Goal: Transaction & Acquisition: Book appointment/travel/reservation

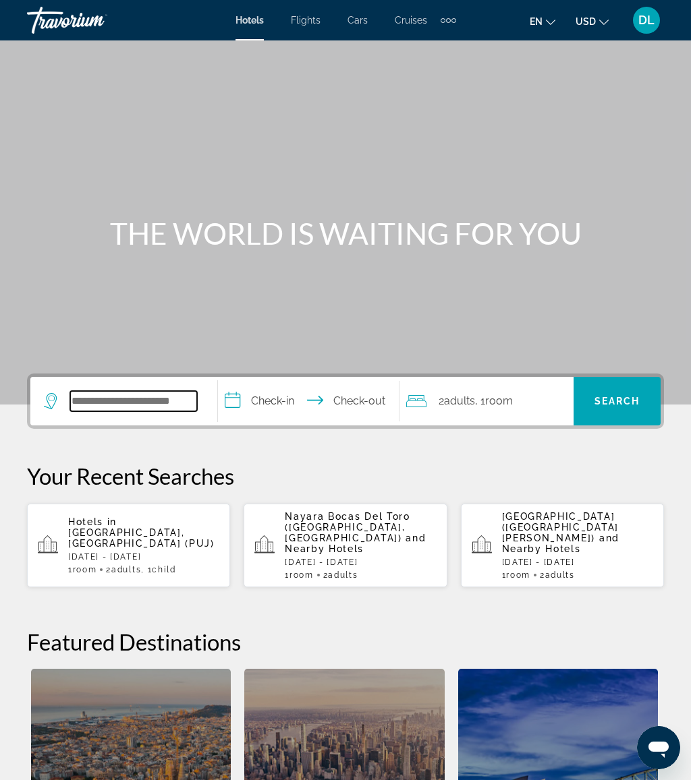
click at [154, 407] on input "Search hotel destination" at bounding box center [133, 401] width 127 height 20
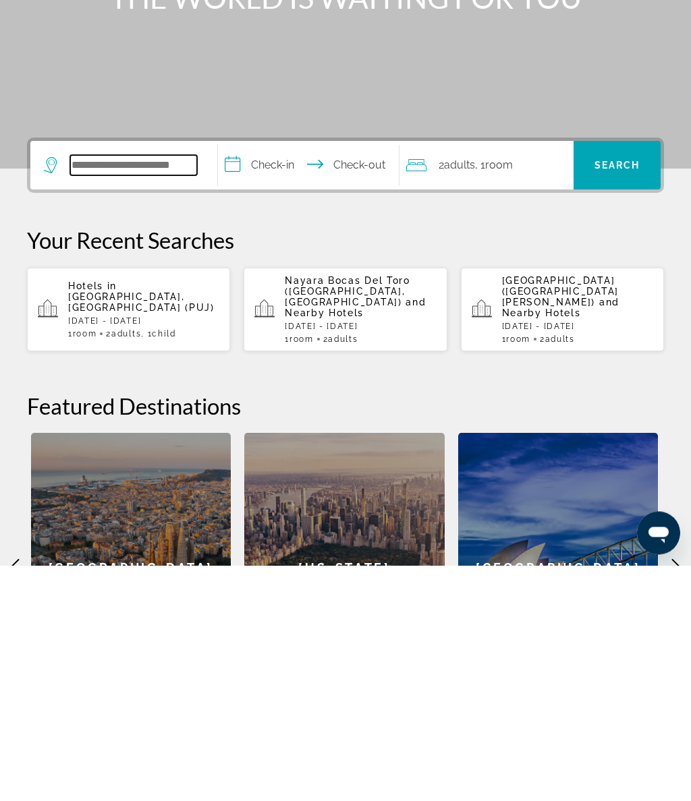
scroll to position [92, 0]
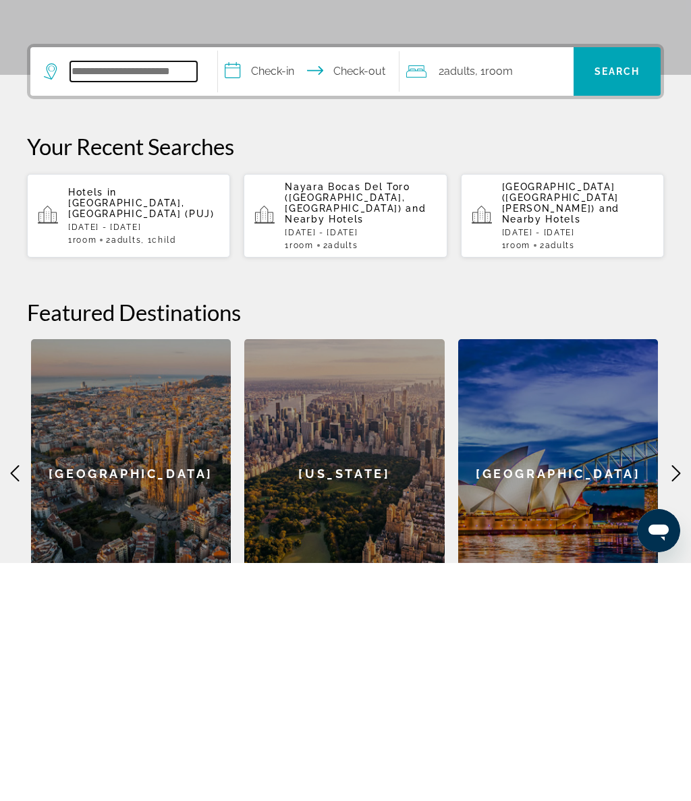
type input "*"
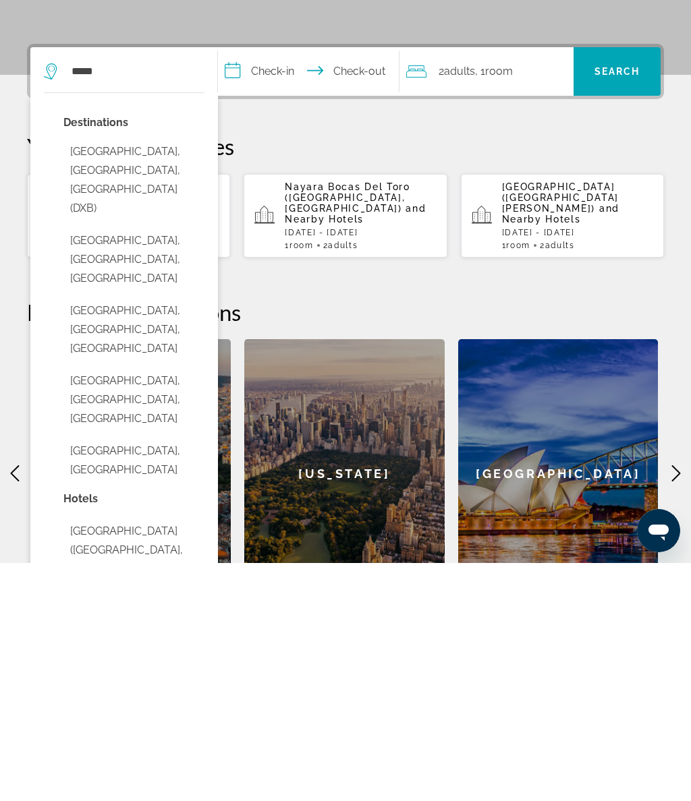
click at [173, 377] on button "Dubai, Dubai Emirate, United Arab Emirates (DXB)" at bounding box center [133, 418] width 141 height 82
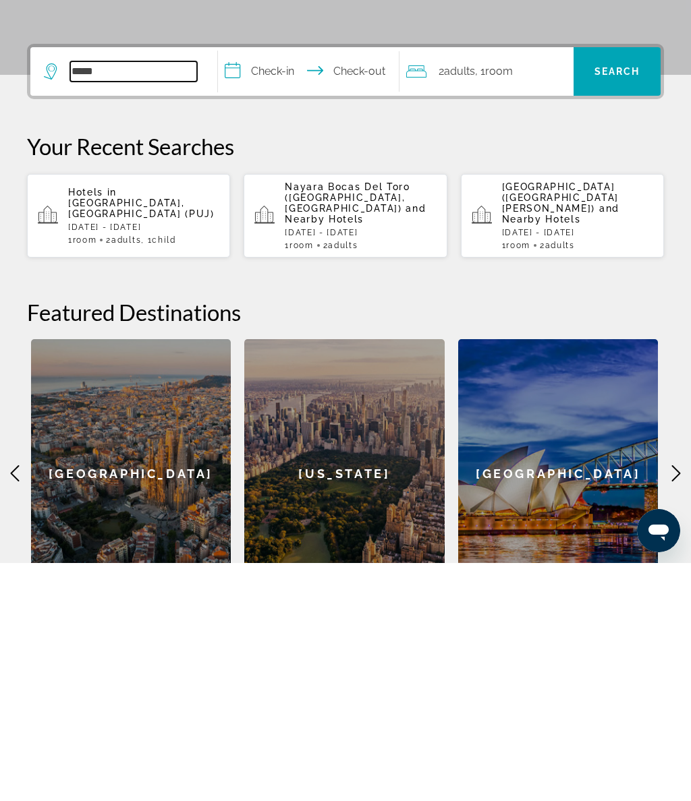
type input "**********"
click at [283, 285] on input "**********" at bounding box center [311, 311] width 186 height 53
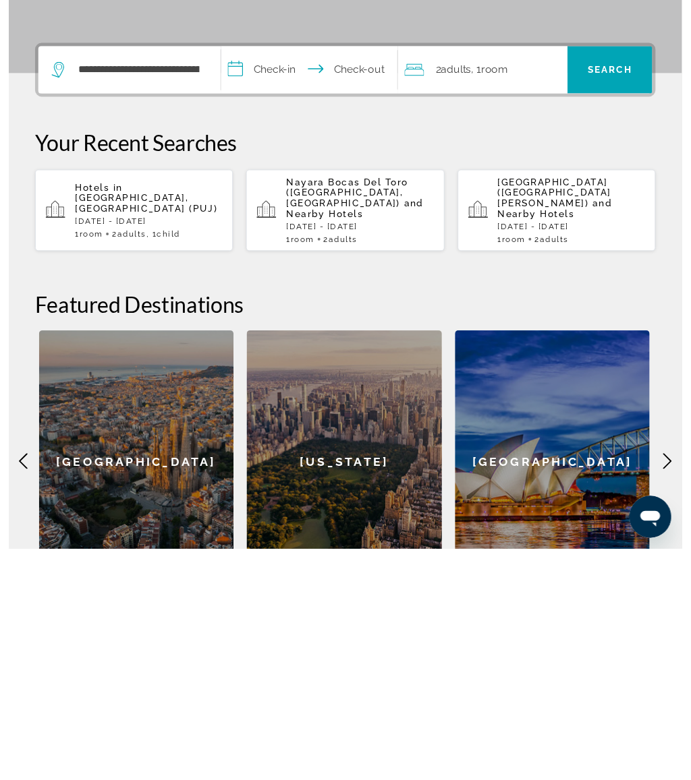
scroll to position [345, 0]
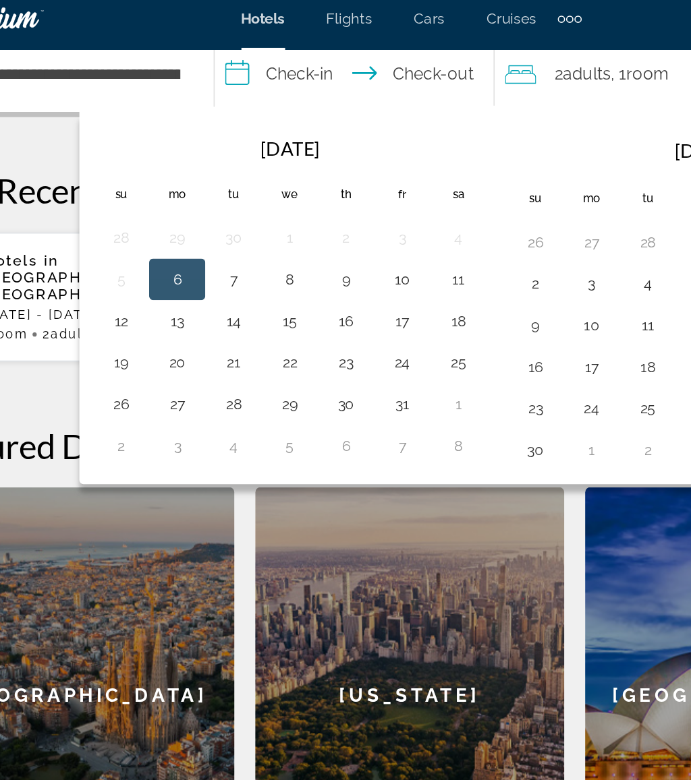
click at [219, 239] on button "21" at bounding box center [230, 243] width 22 height 19
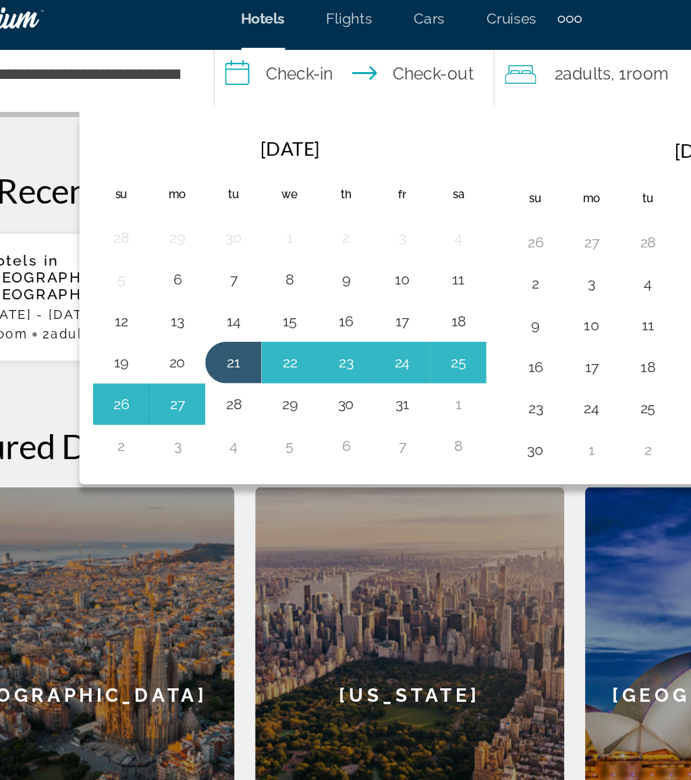
click at [219, 261] on button "28" at bounding box center [230, 270] width 22 height 19
type input "**********"
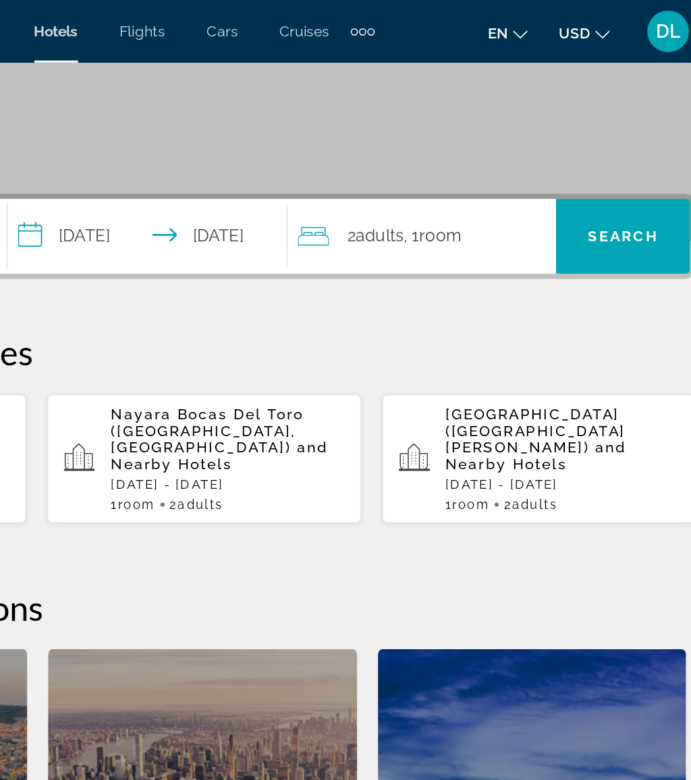
scroll to position [155, 0]
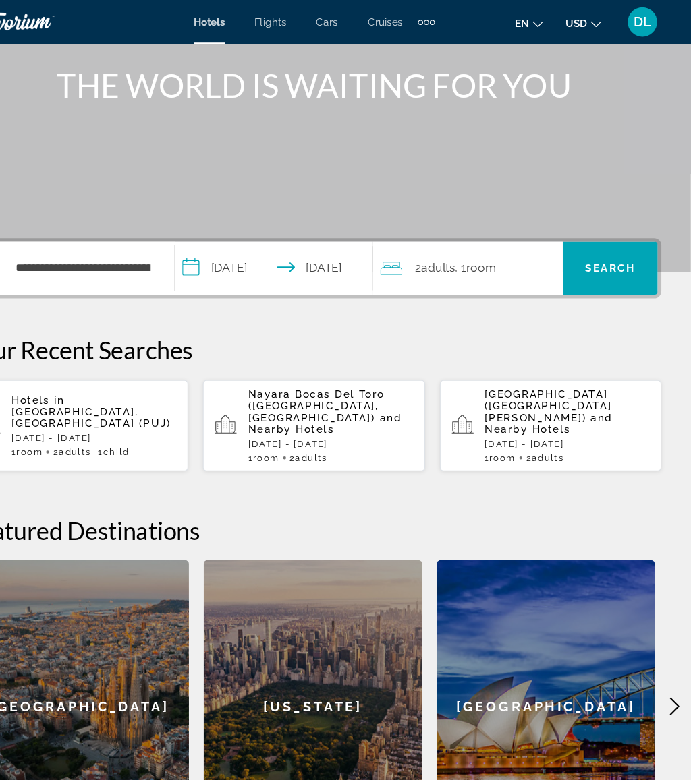
click at [594, 241] on span "Search" at bounding box center [617, 246] width 46 height 11
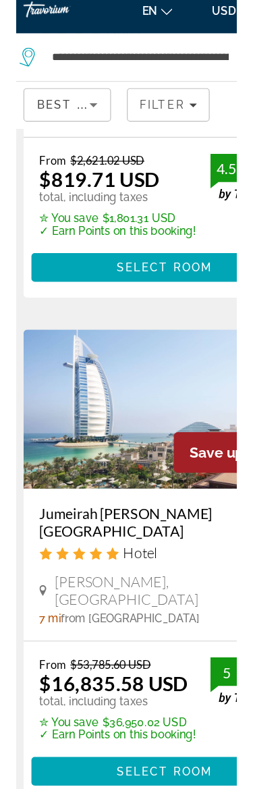
scroll to position [795, 0]
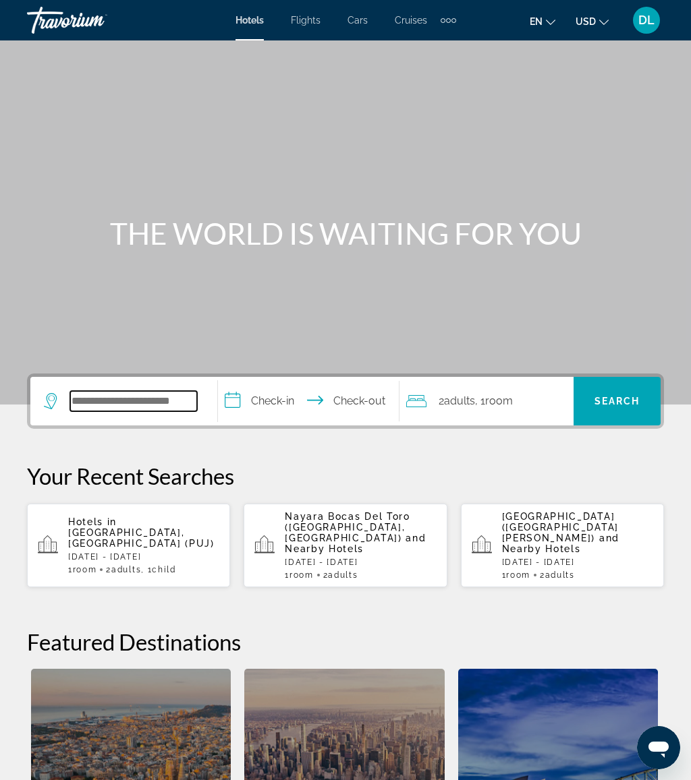
click at [145, 399] on input "Search hotel destination" at bounding box center [133, 401] width 127 height 20
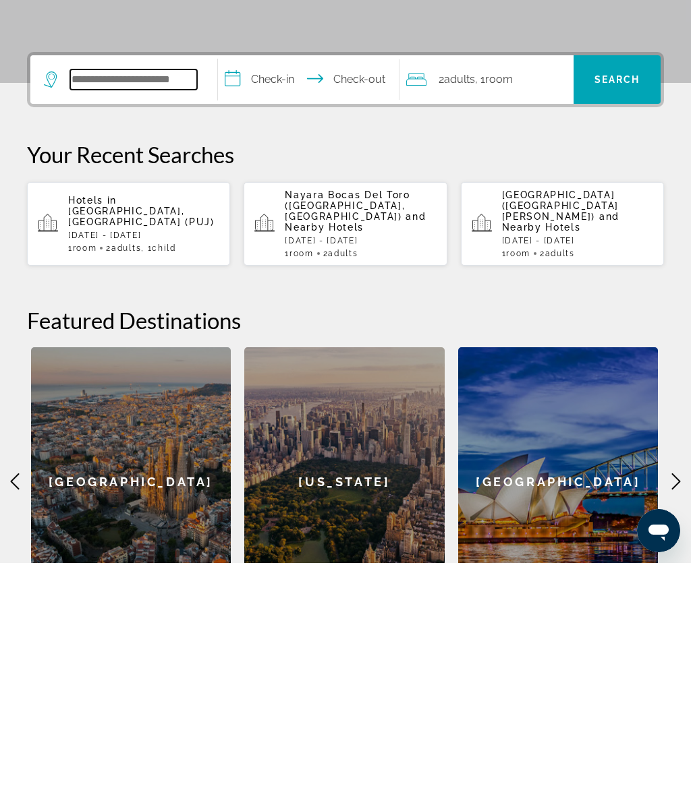
scroll to position [92, 0]
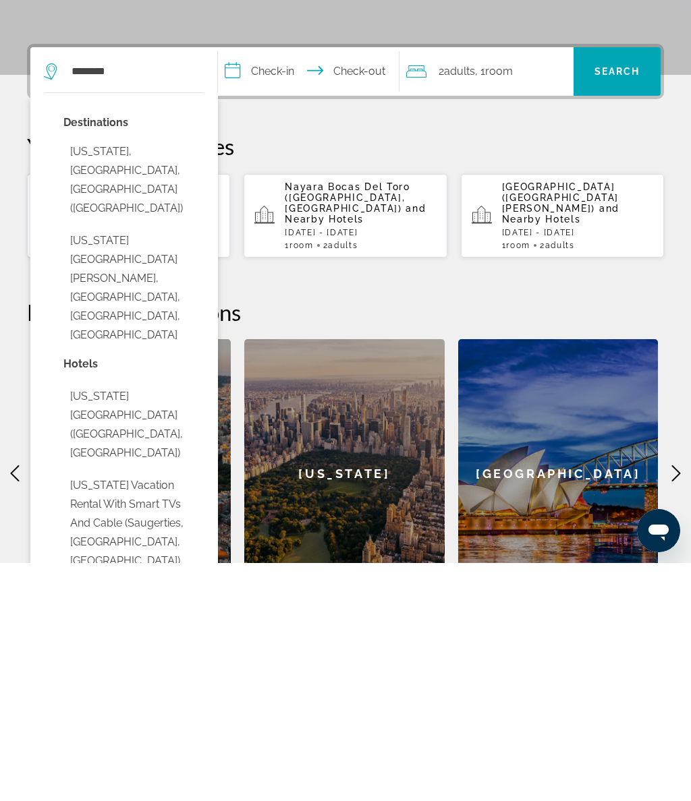
click at [166, 377] on button "New York, NY, United States (NYC)" at bounding box center [133, 418] width 141 height 82
type input "**********"
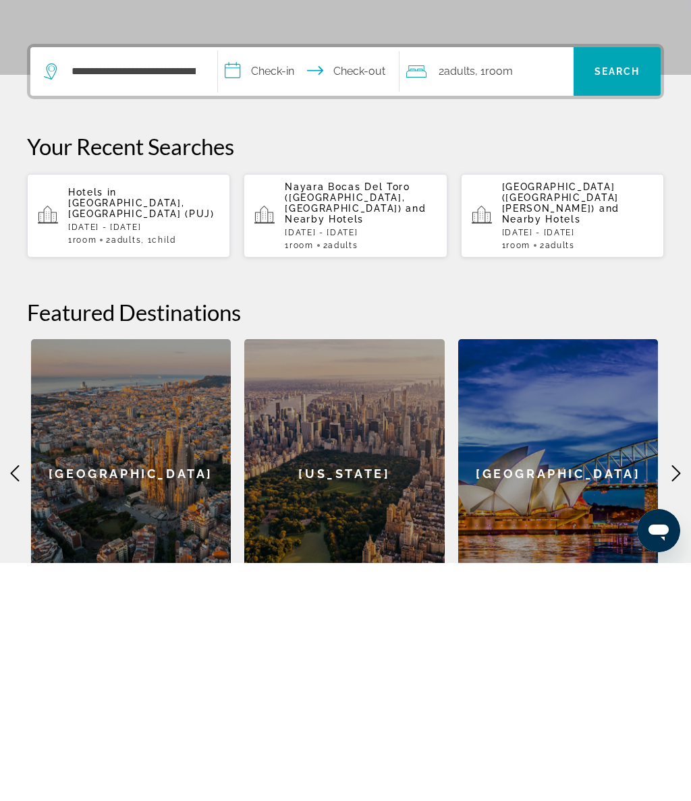
click at [280, 285] on input "**********" at bounding box center [311, 311] width 186 height 53
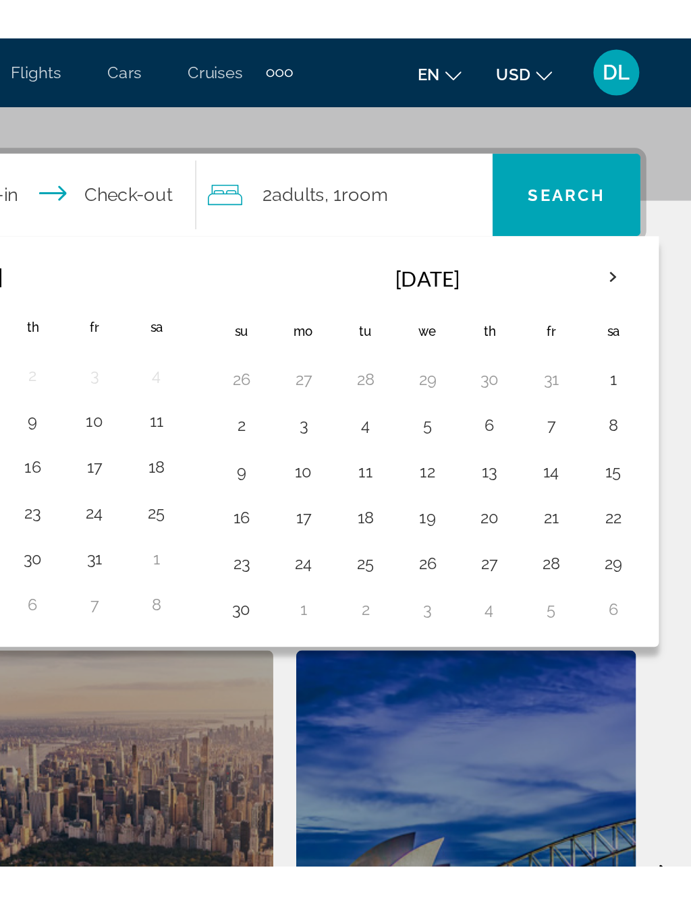
scroll to position [220, 0]
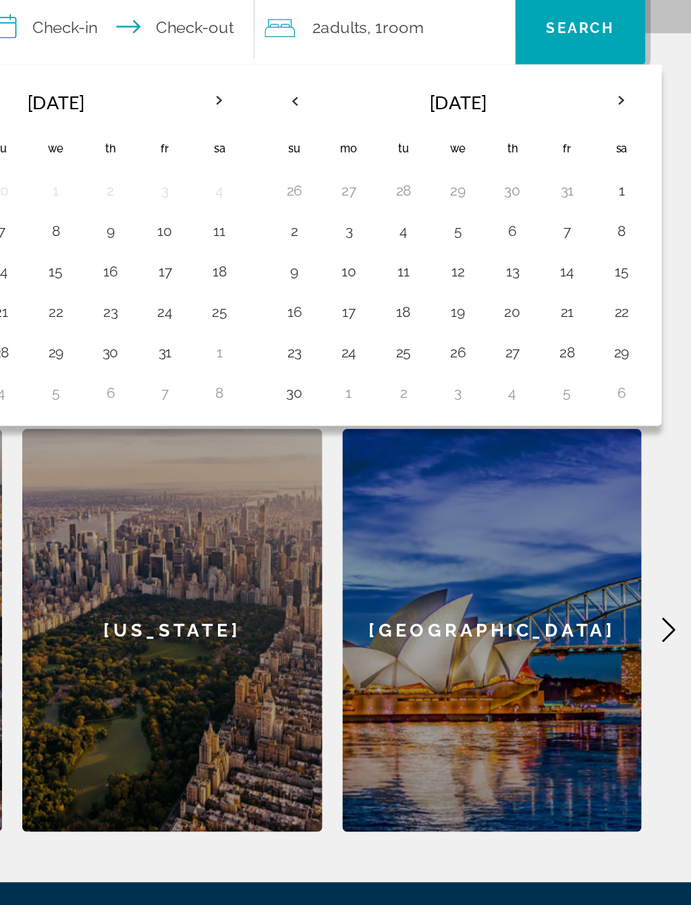
click at [524, 389] on button "26" at bounding box center [535, 398] width 22 height 19
click at [415, 416] on button "30" at bounding box center [426, 425] width 22 height 19
type input "**********"
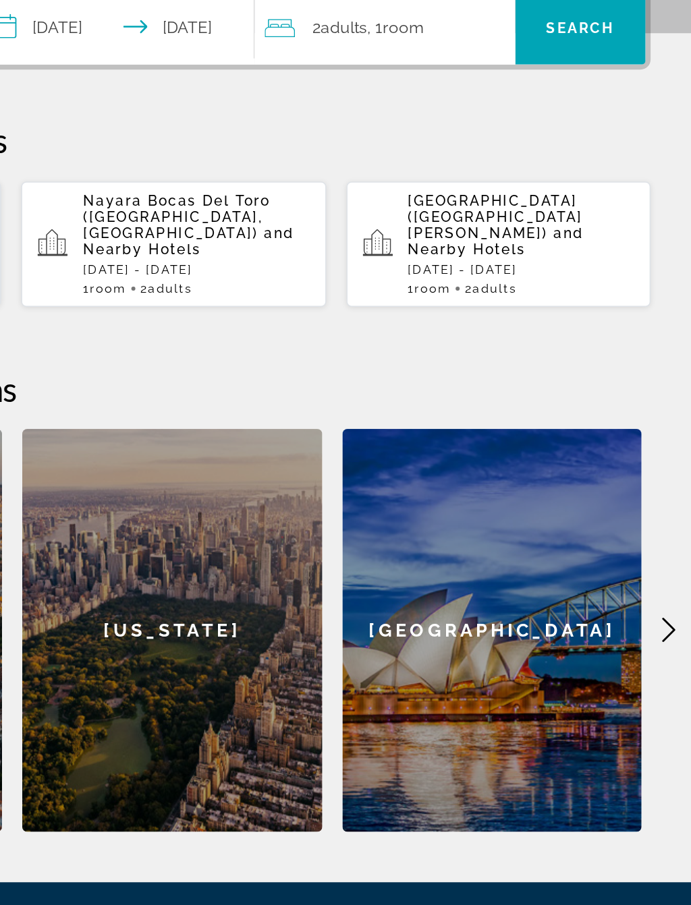
click at [406, 172] on div "2 Adult Adults , 1 Room rooms" at bounding box center [489, 181] width 167 height 19
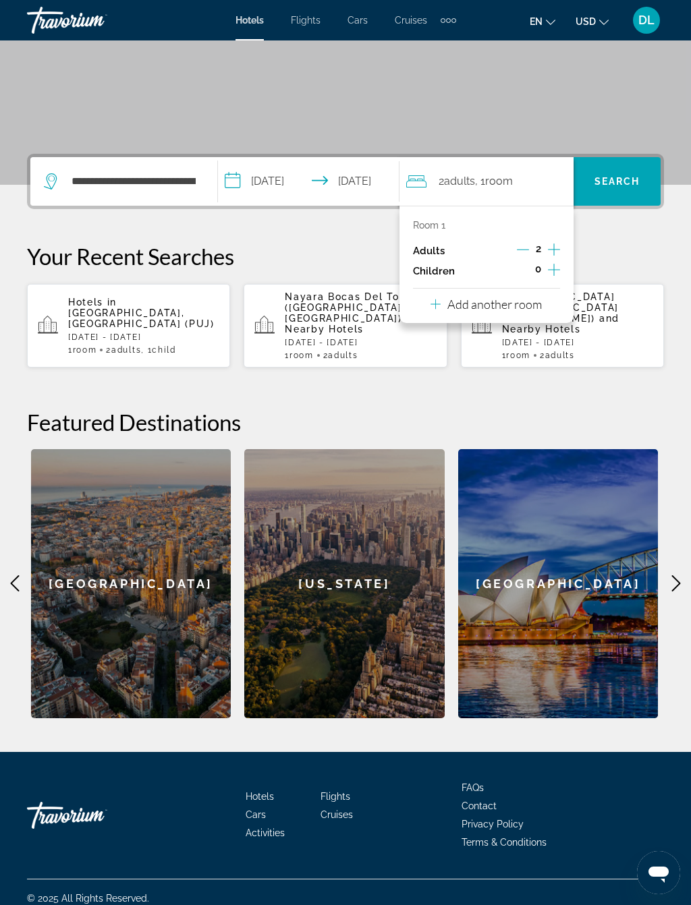
click at [560, 270] on icon "Increment children" at bounding box center [554, 270] width 12 height 16
click at [469, 310] on icon "Travelers: 2 adults, 1 child" at bounding box center [467, 307] width 16 height 16
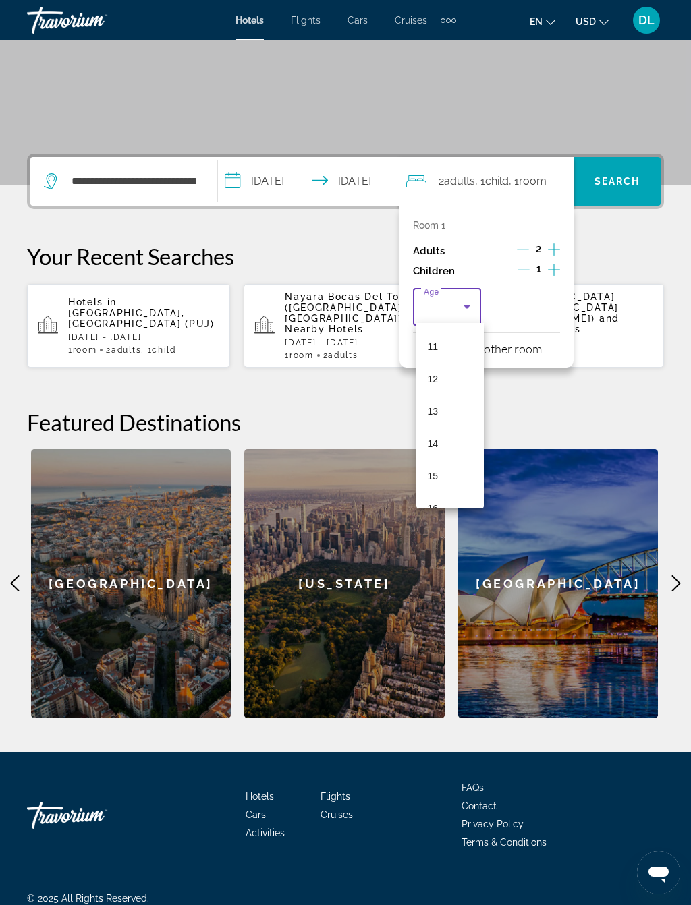
scroll to position [369, 0]
click at [453, 370] on mat-option "12" at bounding box center [449, 364] width 67 height 32
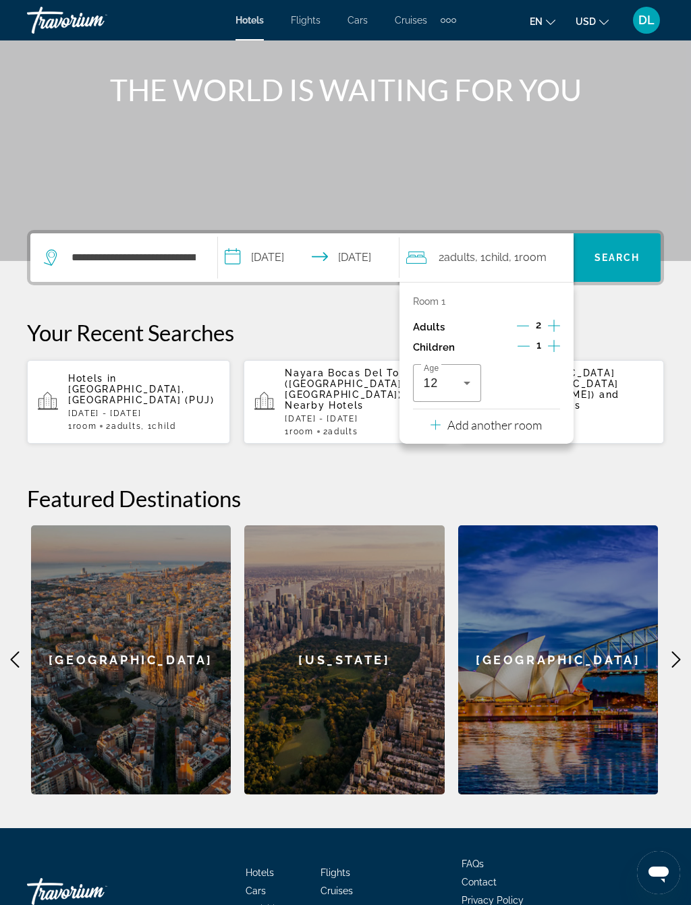
click at [542, 418] on p "Add another room" at bounding box center [494, 425] width 94 height 15
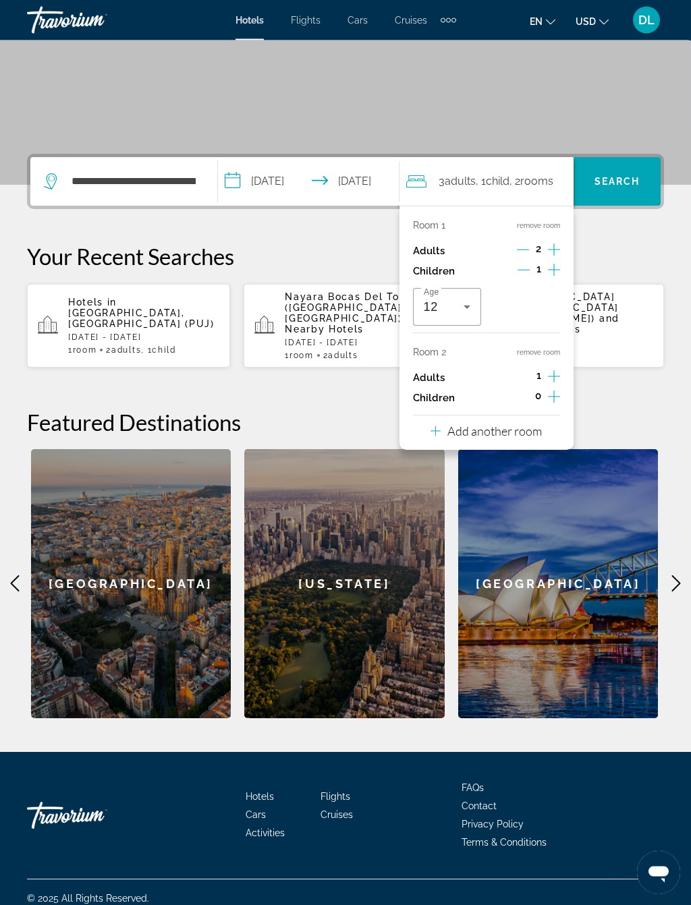
click at [528, 425] on p "Add another room" at bounding box center [494, 431] width 94 height 15
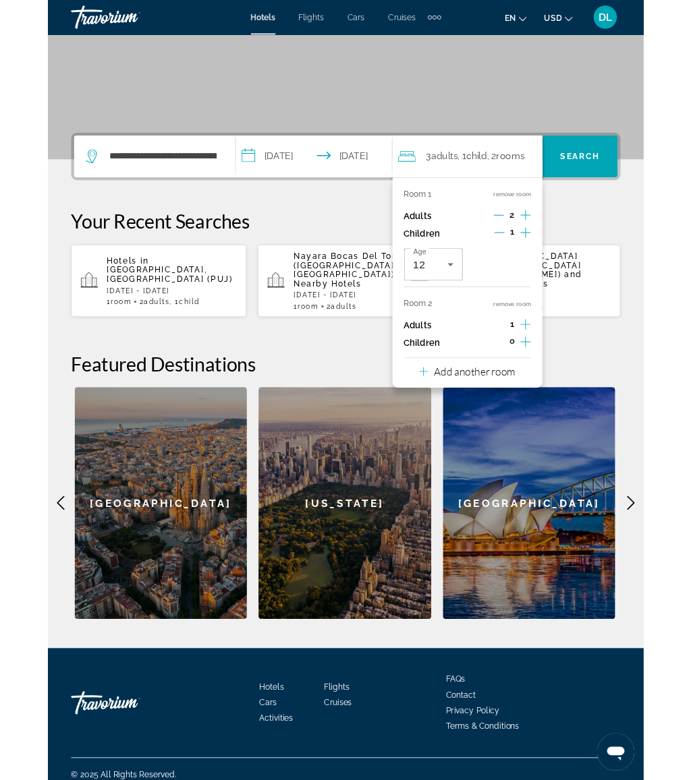
scroll to position [220, 0]
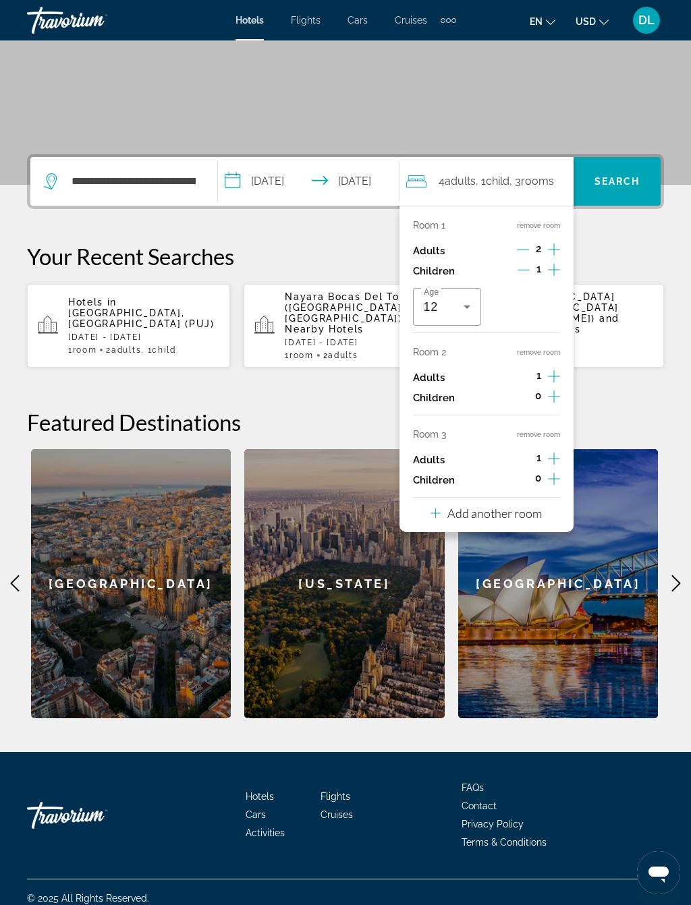
click at [519, 506] on p "Add another room" at bounding box center [494, 513] width 94 height 15
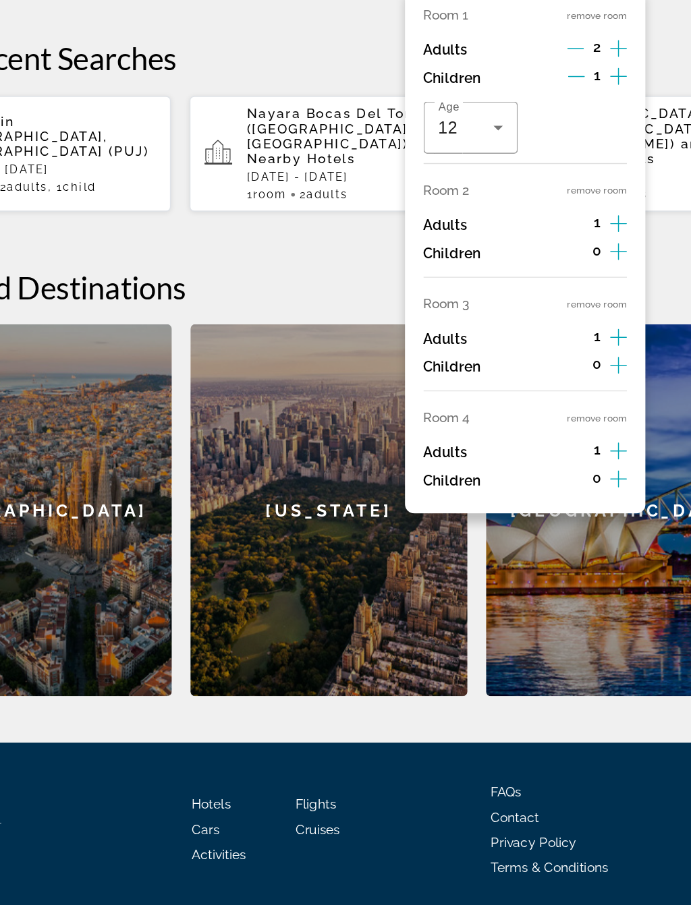
click at [517, 348] on button "remove room" at bounding box center [538, 352] width 43 height 9
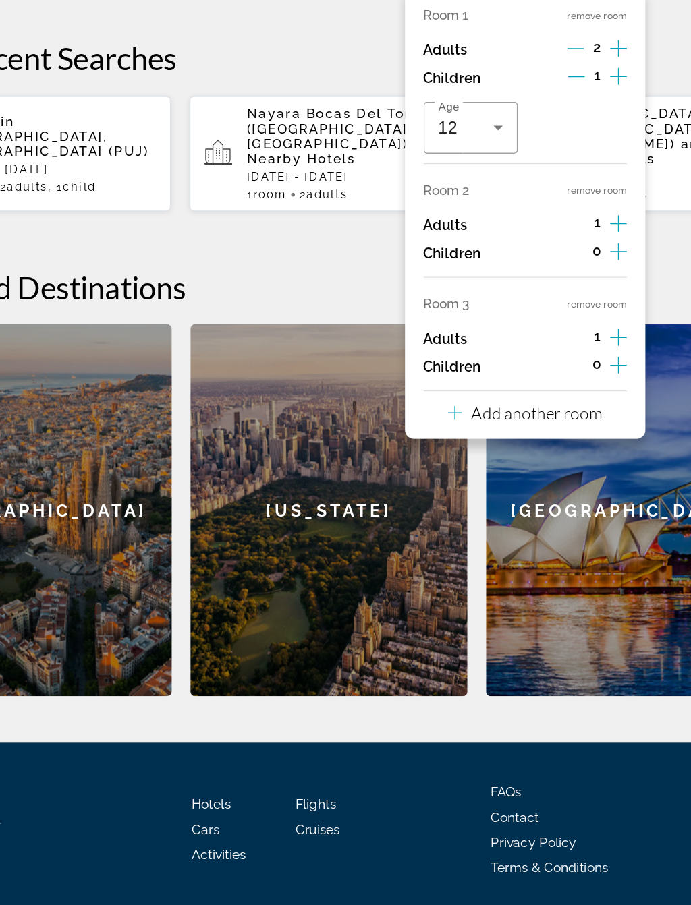
click at [517, 430] on button "remove room" at bounding box center [538, 434] width 43 height 9
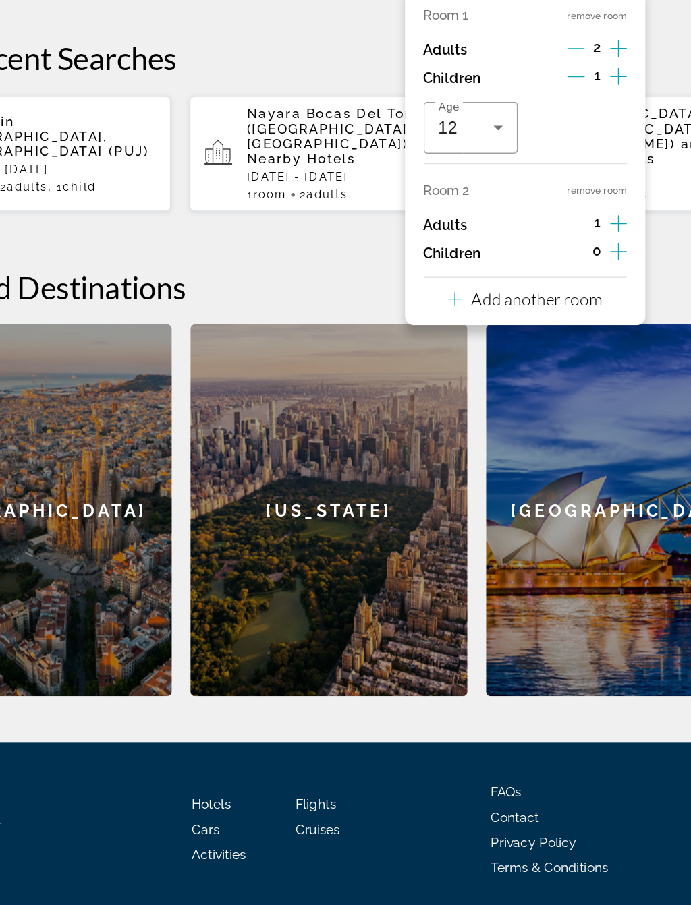
click at [517, 348] on button "remove room" at bounding box center [538, 352] width 43 height 9
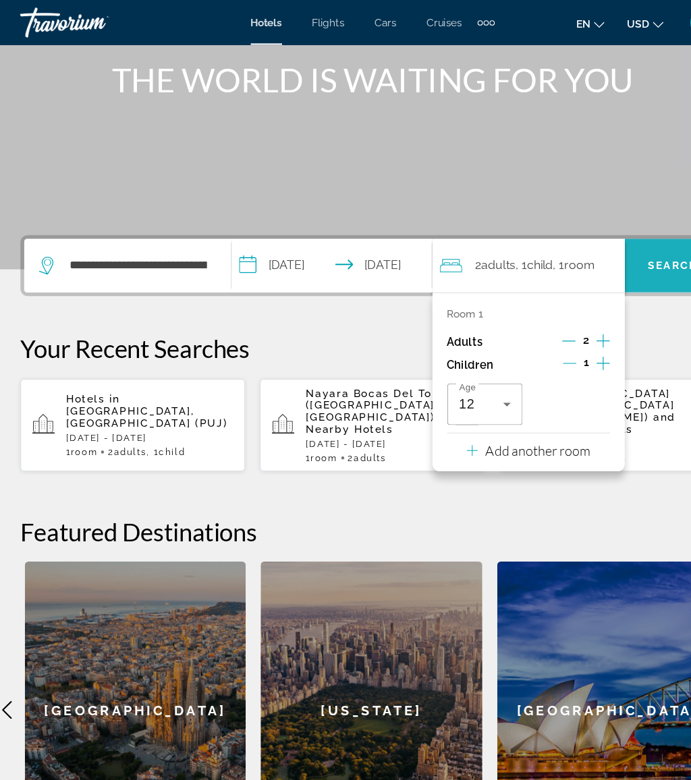
scroll to position [161, 0]
click at [594, 239] on span "Search" at bounding box center [617, 240] width 46 height 11
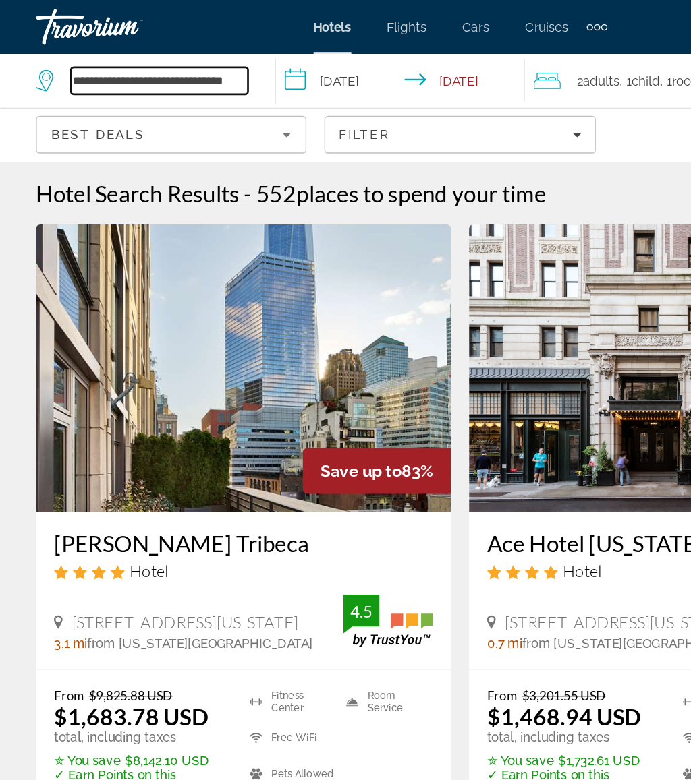
click at [183, 65] on input "**********" at bounding box center [119, 61] width 133 height 20
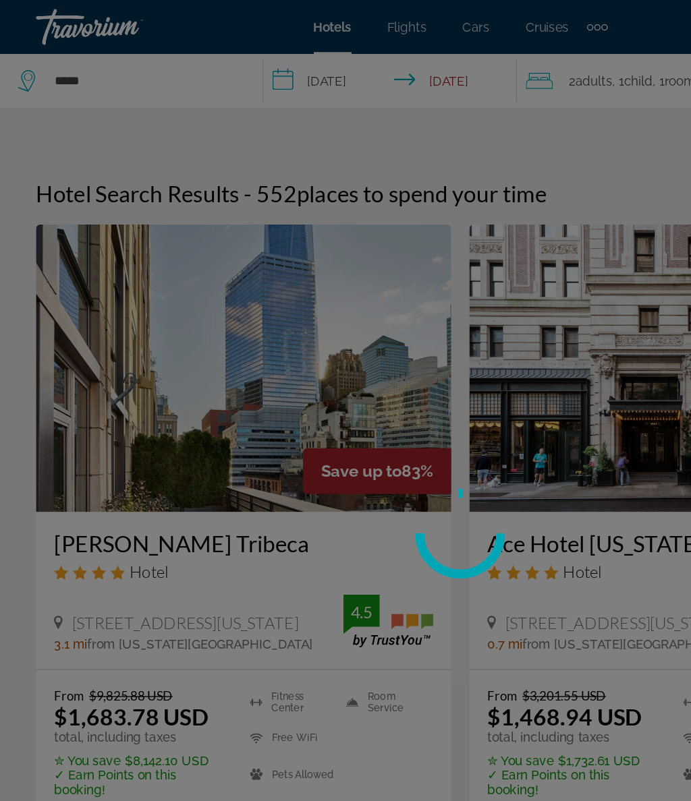
click at [119, 62] on div at bounding box center [345, 400] width 691 height 801
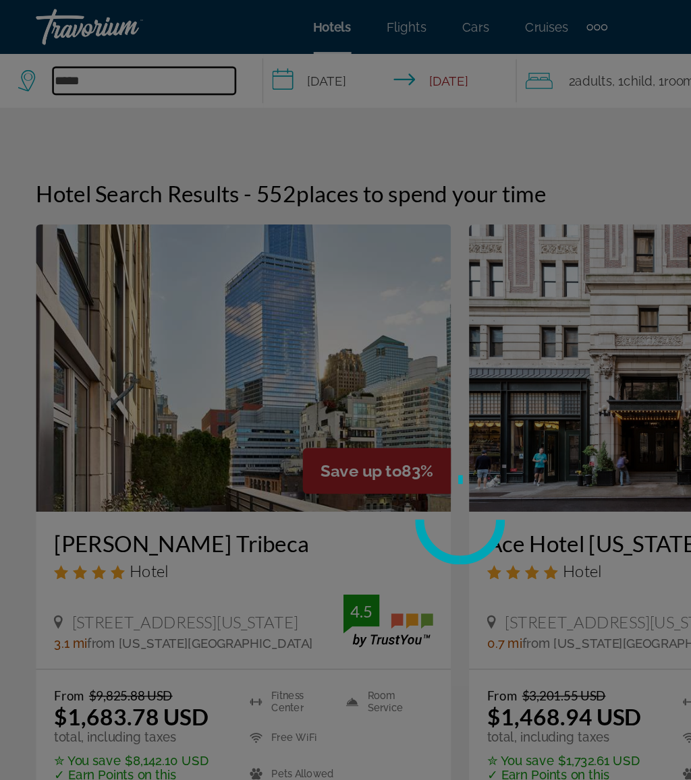
click at [123, 62] on input "*****" at bounding box center [108, 61] width 137 height 20
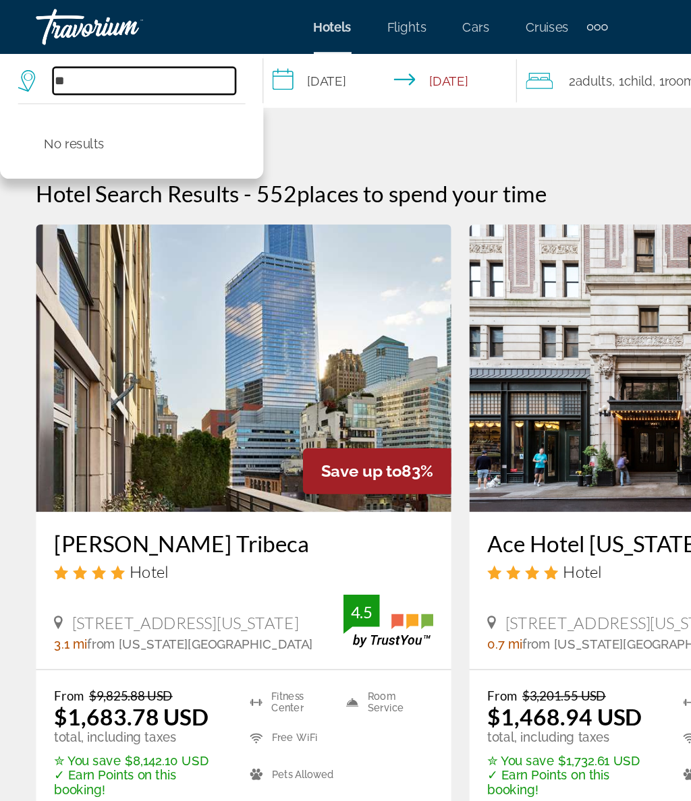
type input "*"
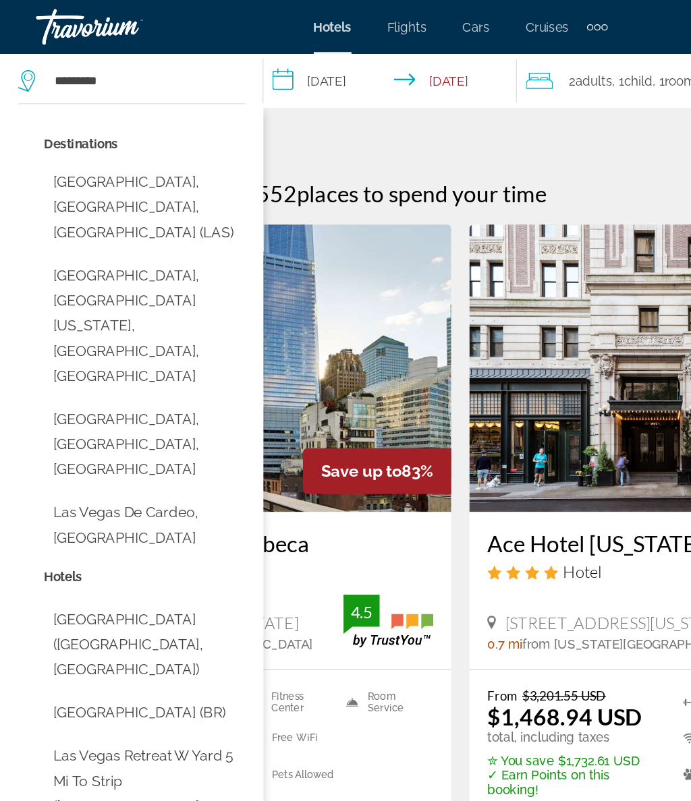
click at [133, 133] on button "Las Vegas, NV, United States (LAS)" at bounding box center [108, 155] width 151 height 63
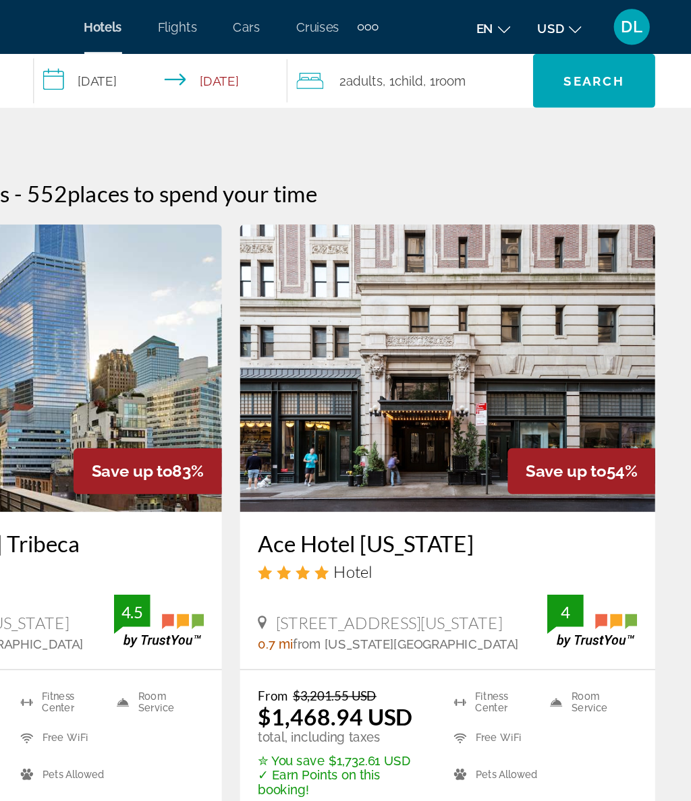
click at [572, 53] on span "Search" at bounding box center [618, 61] width 92 height 32
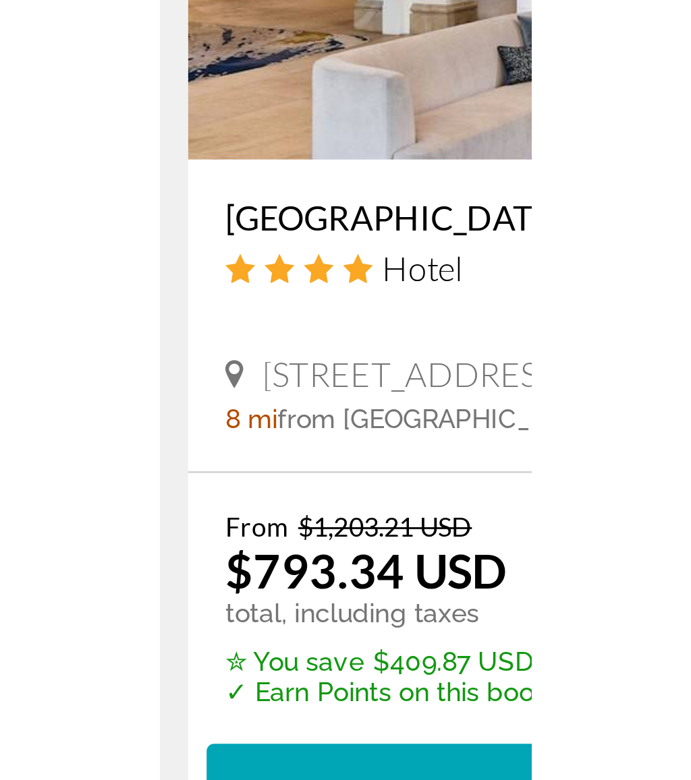
scroll to position [2598, 0]
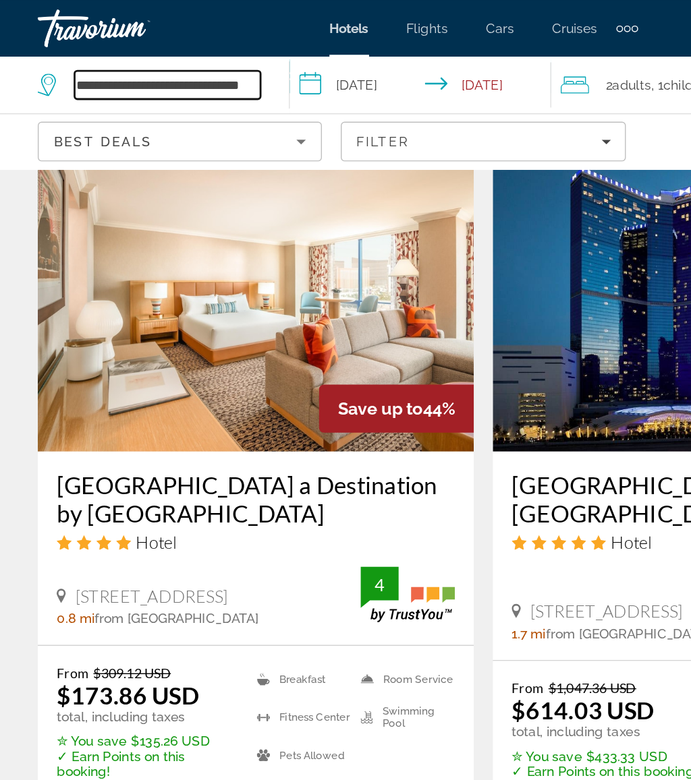
click at [171, 57] on input "**********" at bounding box center [119, 61] width 133 height 20
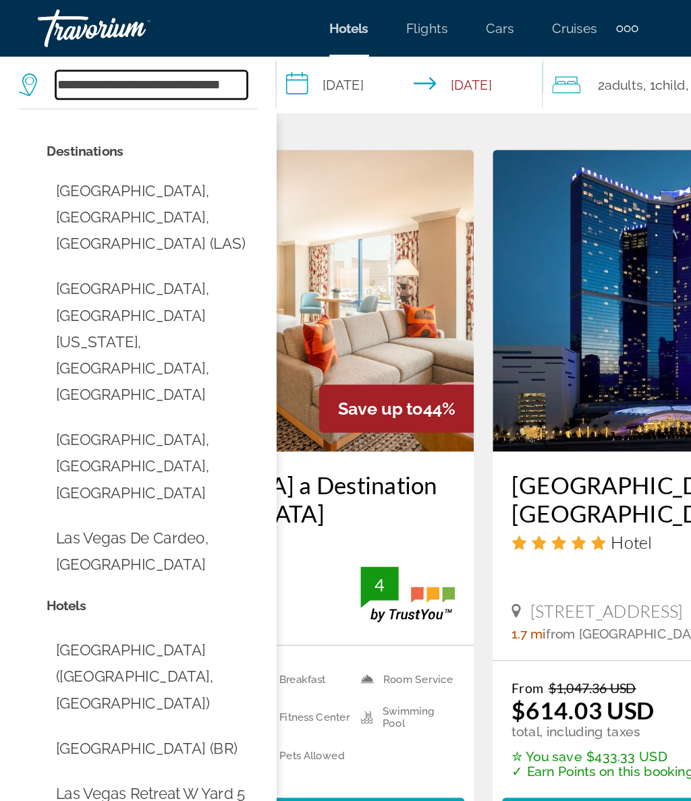
scroll to position [1633, 0]
click at [97, 59] on input "*****" at bounding box center [108, 61] width 137 height 20
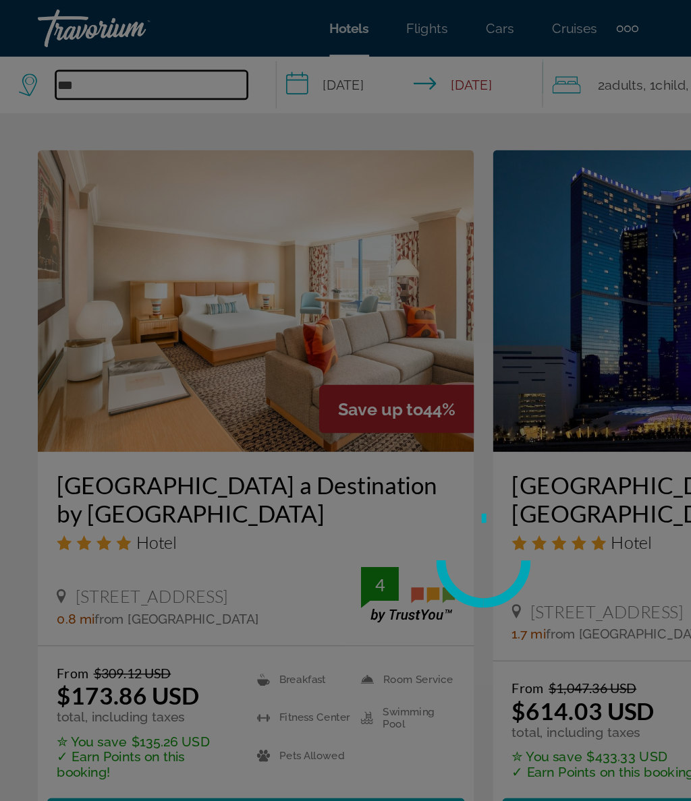
type input "*"
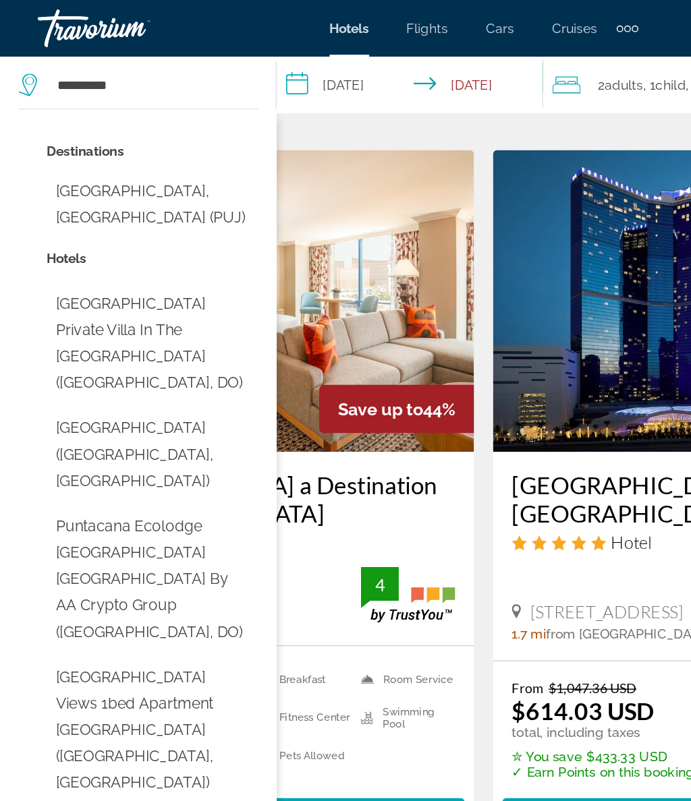
click at [140, 132] on button "Punta Cana, Dominican Republic (PUJ)" at bounding box center [108, 146] width 151 height 45
type input "**********"
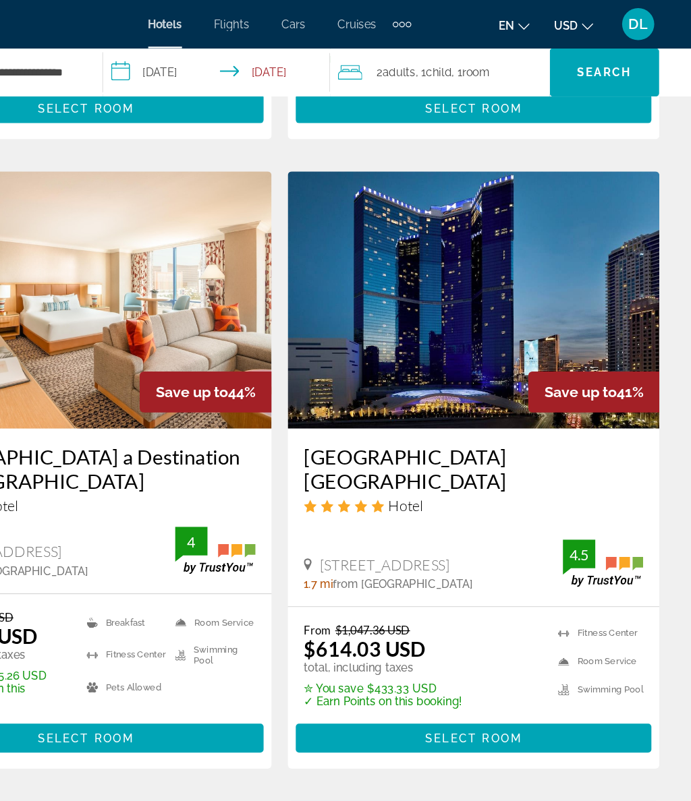
click at [405, 50] on div "2 Adult Adults , 1 Child Children , 1 Room rooms" at bounding box center [483, 60] width 177 height 40
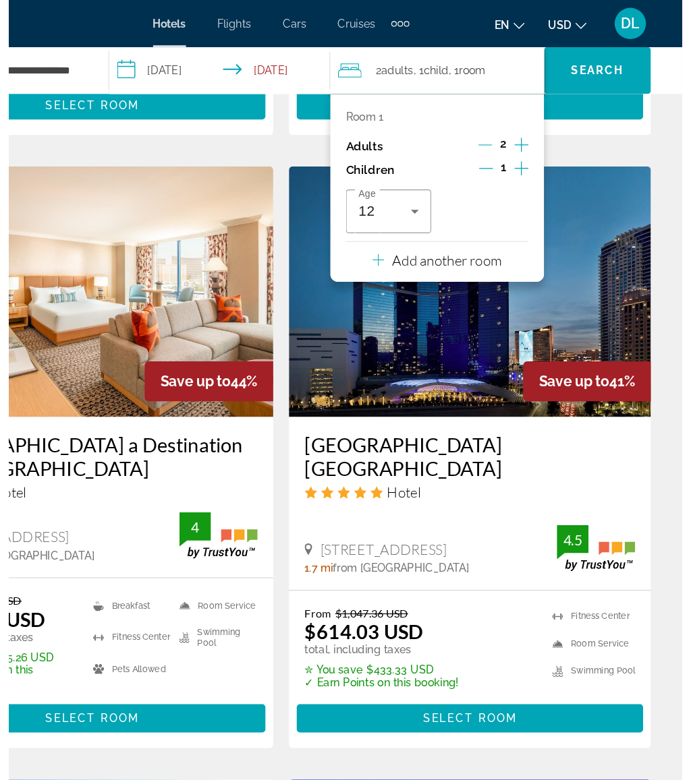
scroll to position [1597, 0]
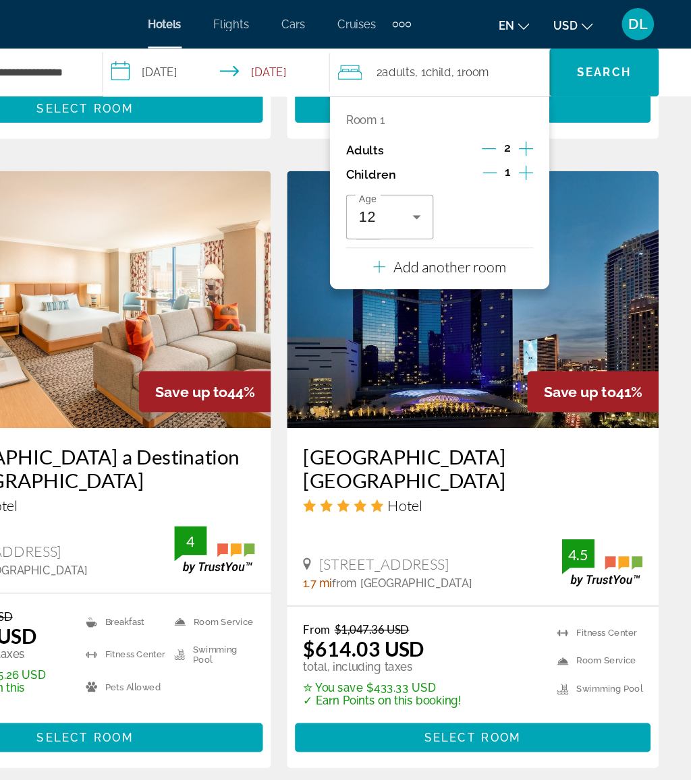
click at [441, 218] on p "Add another room" at bounding box center [488, 224] width 94 height 15
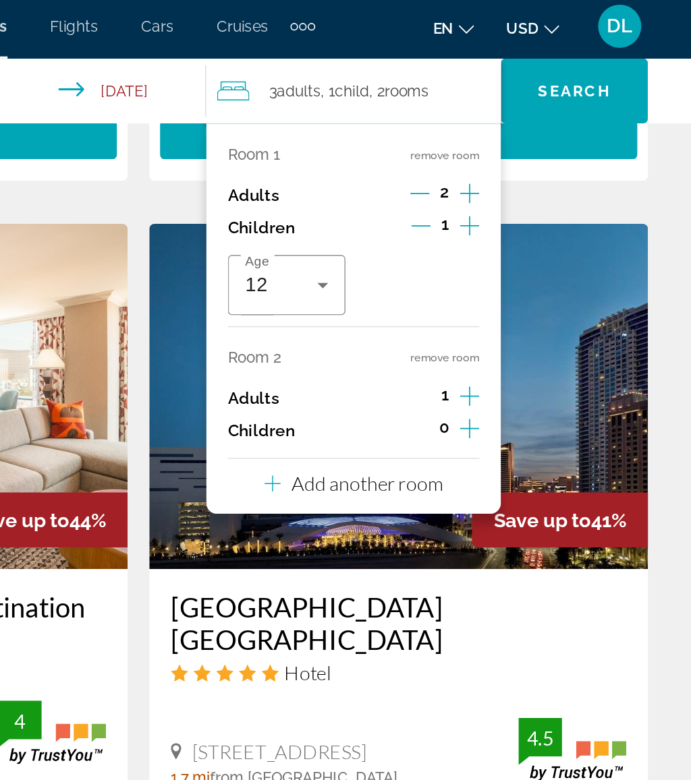
click at [546, 246] on icon "Increment adults" at bounding box center [552, 252] width 12 height 12
click at [546, 244] on icon "Increment adults" at bounding box center [552, 252] width 12 height 16
click at [388, 306] on div "Room 1 remove room Adults 2 Children 1 Age 12 Room 2 remove room Adults 3 Child…" at bounding box center [480, 203] width 184 height 244
click at [441, 302] on p "Add another room" at bounding box center [488, 306] width 94 height 15
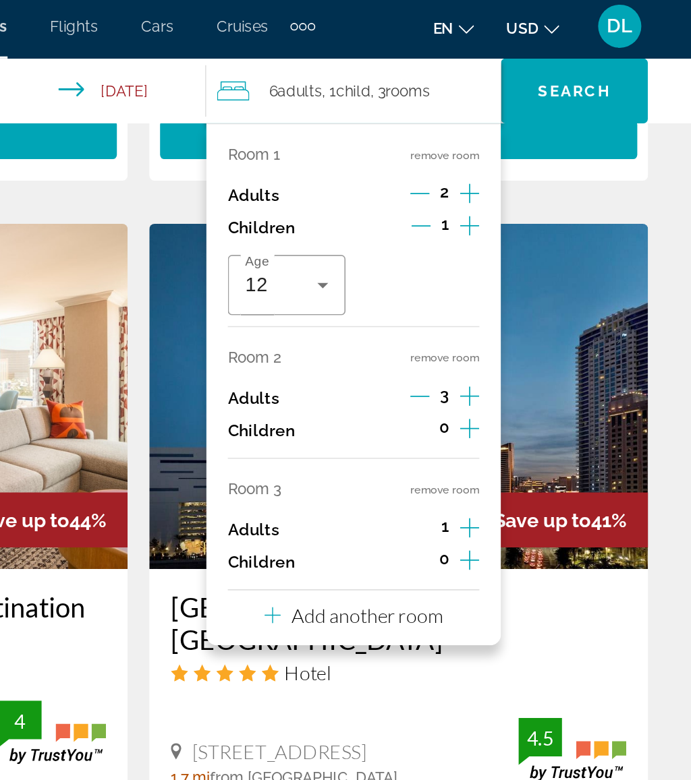
click at [546, 326] on icon "Increment adults" at bounding box center [552, 334] width 12 height 16
click at [546, 348] on icon "Increment children" at bounding box center [552, 354] width 12 height 12
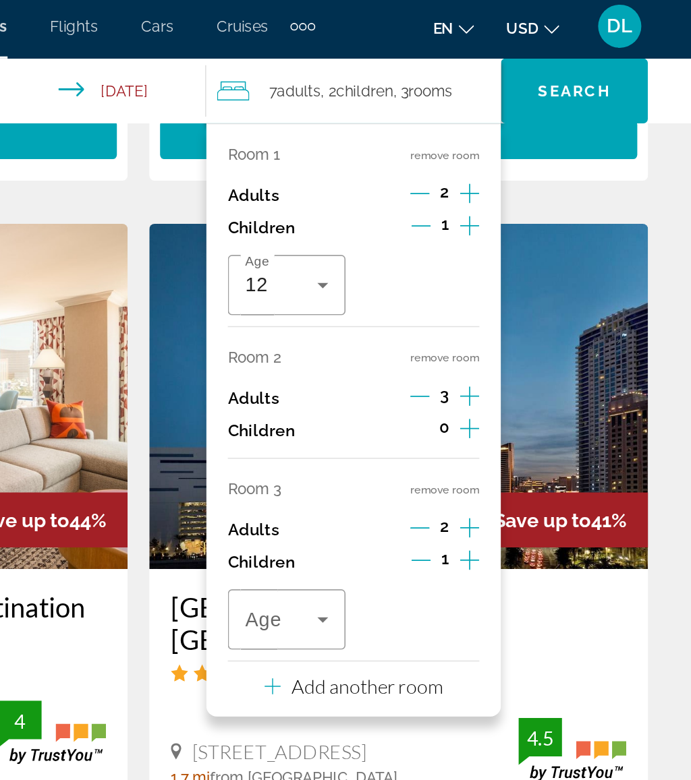
click at [453, 383] on icon "Travelers: 7 adults, 2 children" at bounding box center [461, 391] width 16 height 16
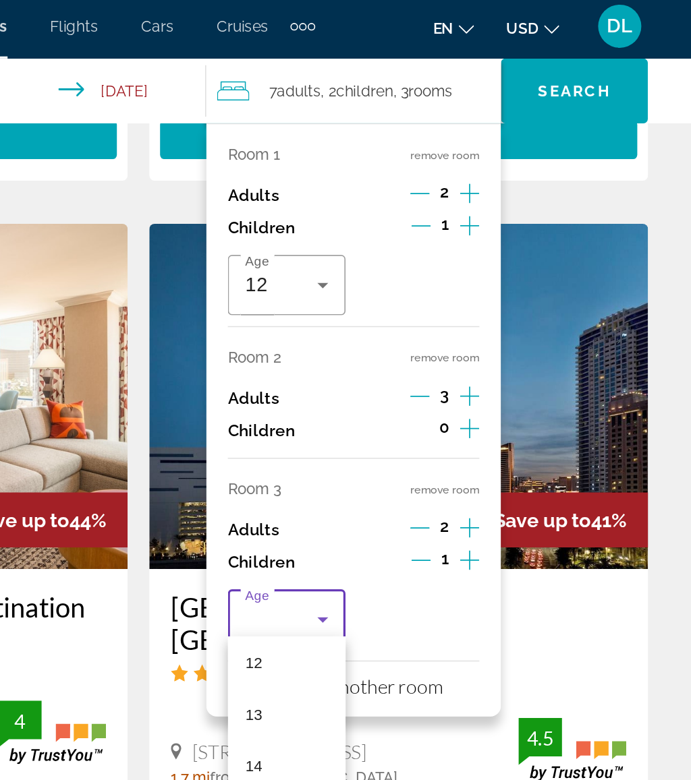
scroll to position [394, 0]
click at [401, 416] on mat-option "12" at bounding box center [438, 418] width 74 height 32
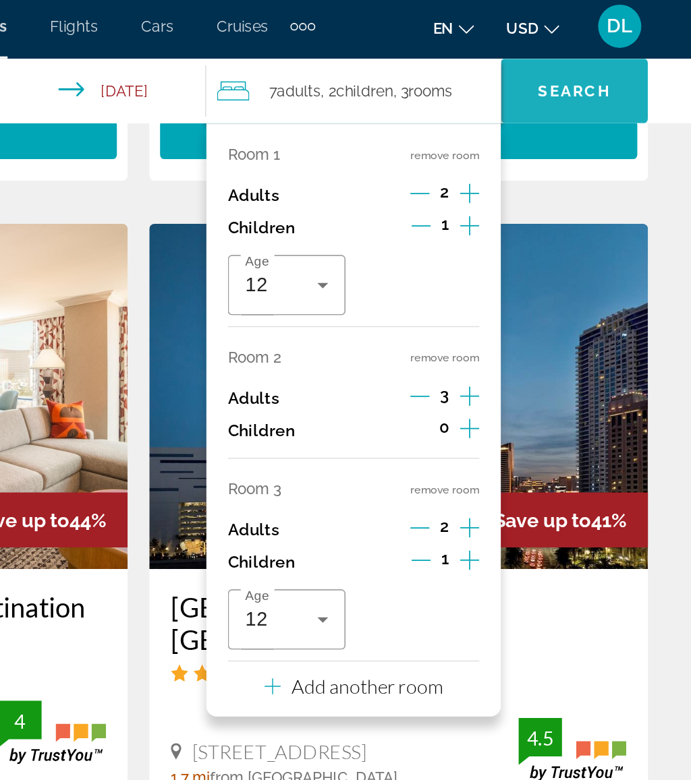
click at [595, 55] on span "Search" at bounding box center [618, 60] width 46 height 11
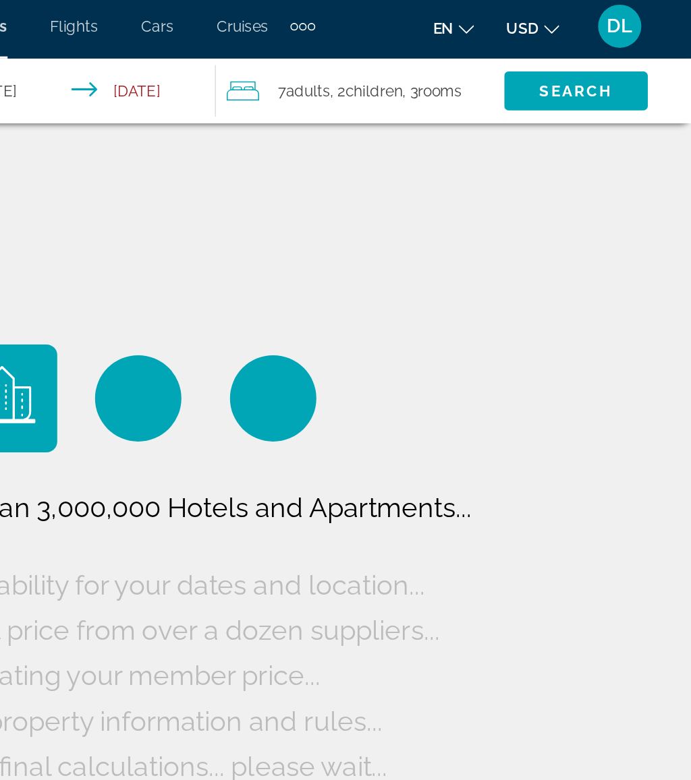
scroll to position [0, 0]
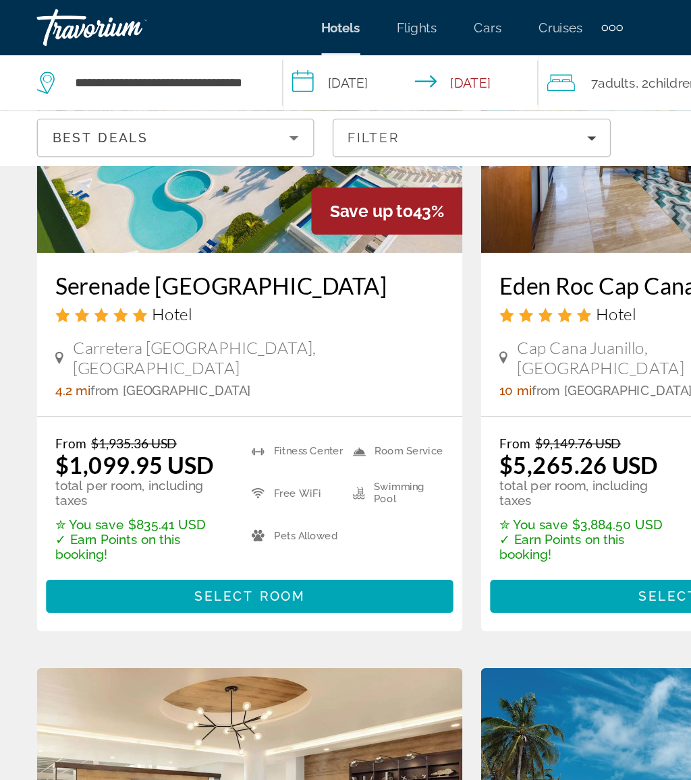
scroll to position [121, 0]
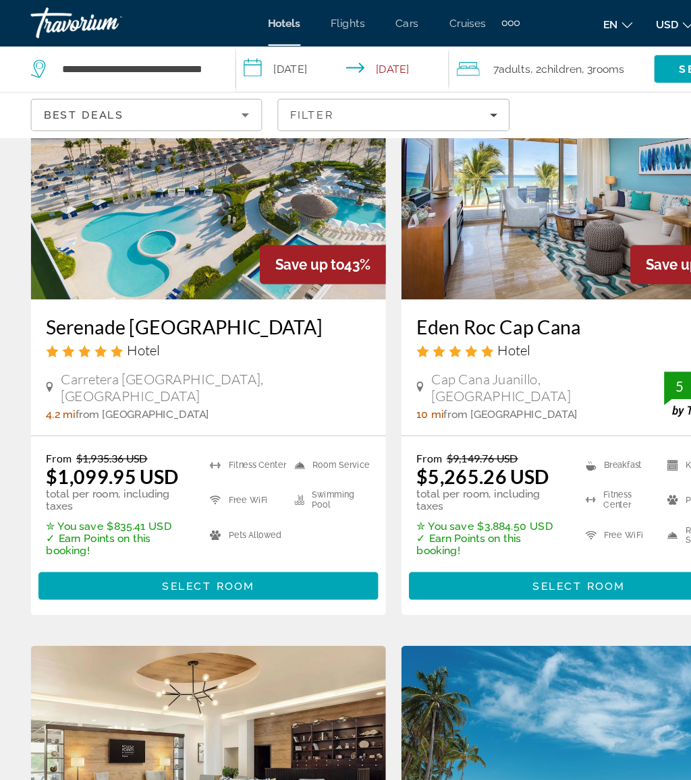
click at [219, 505] on span "Main content" at bounding box center [183, 514] width 298 height 32
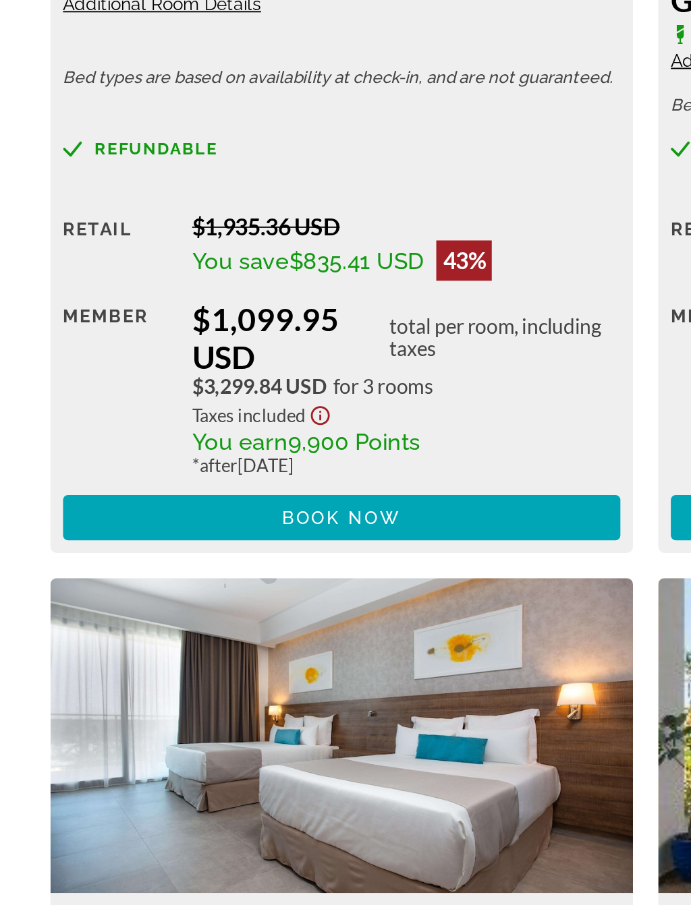
scroll to position [2262, 0]
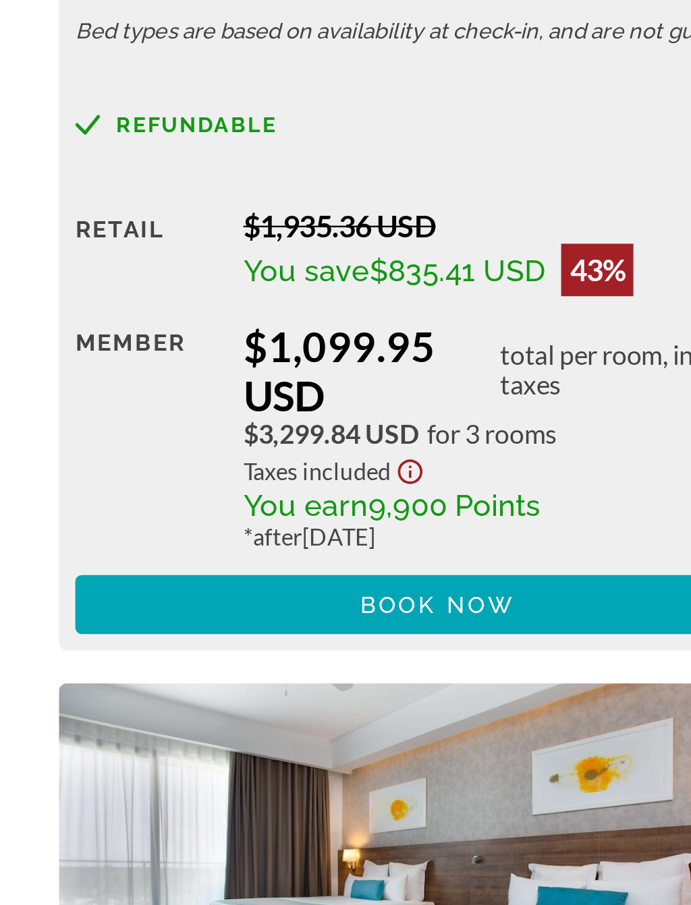
click at [196, 692] on span "Book now" at bounding box center [183, 697] width 64 height 11
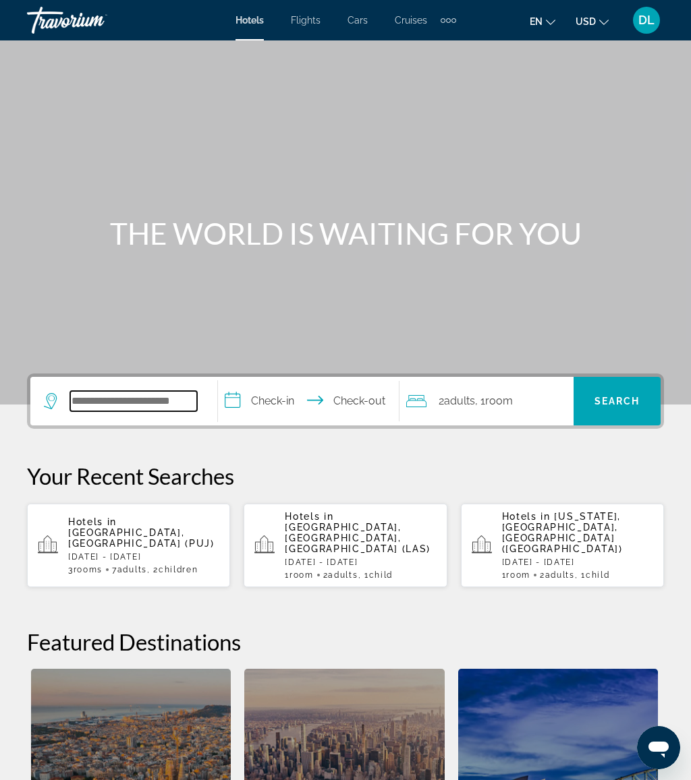
click at [158, 394] on input "Search hotel destination" at bounding box center [133, 401] width 127 height 20
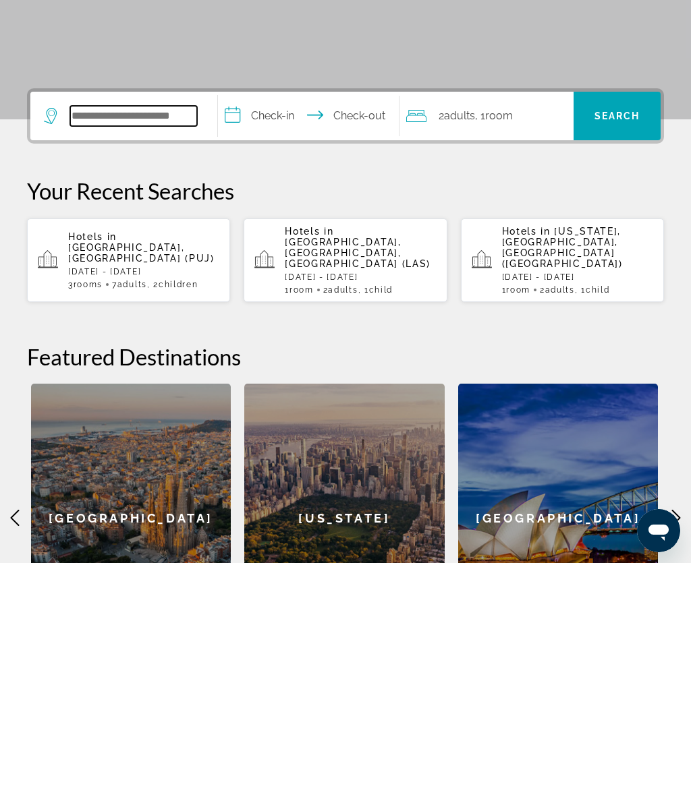
scroll to position [92, 0]
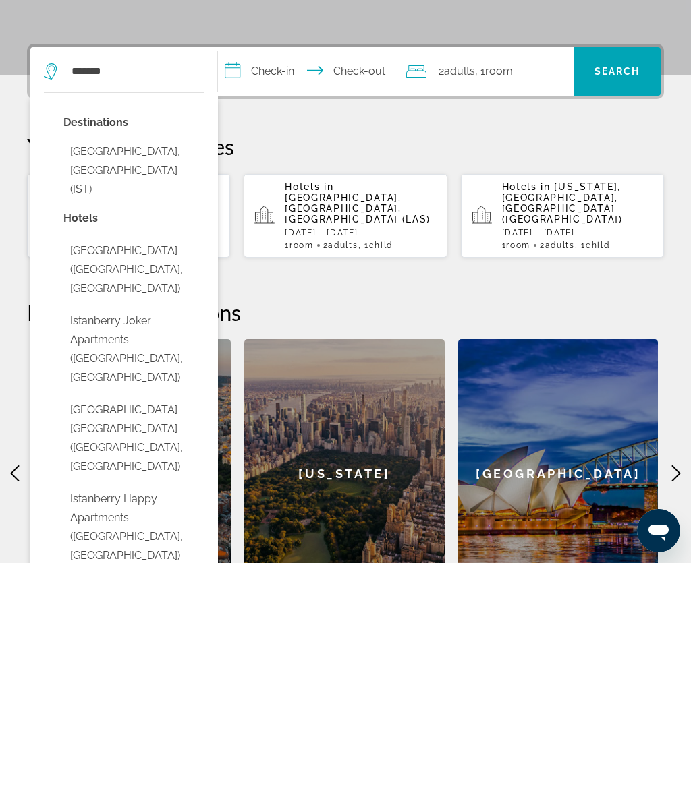
click at [172, 377] on button "Istanbul, Turkey (IST)" at bounding box center [133, 408] width 141 height 63
type input "**********"
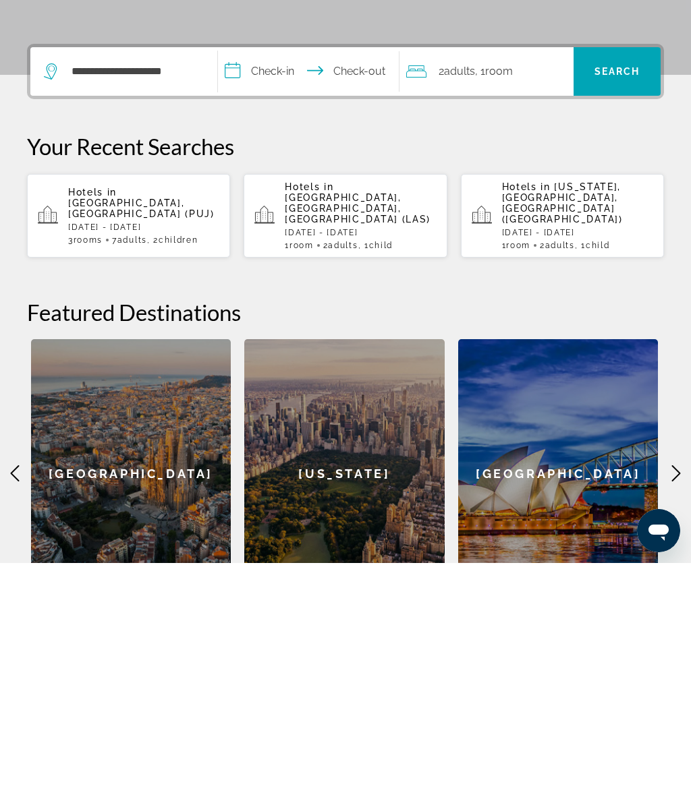
click at [289, 285] on input "**********" at bounding box center [311, 311] width 186 height 53
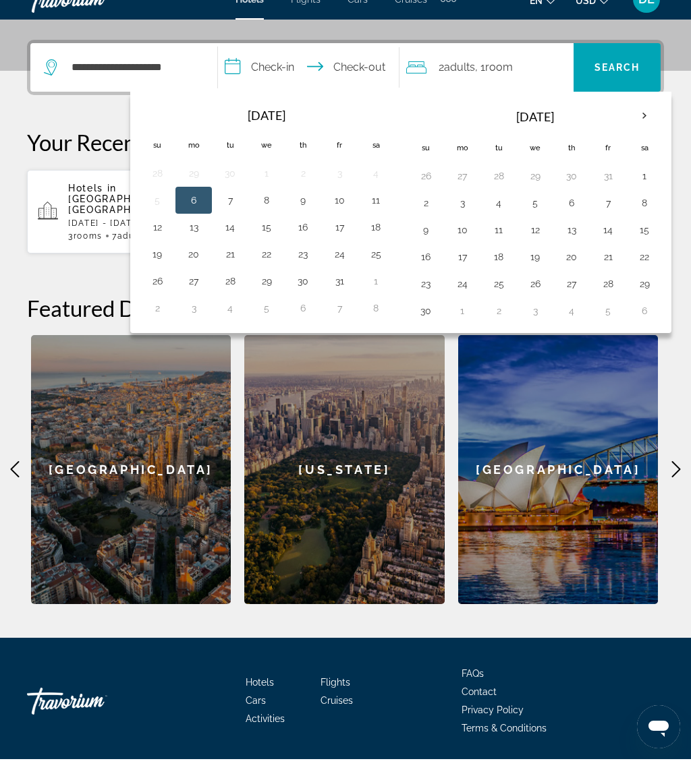
scroll to position [334, 0]
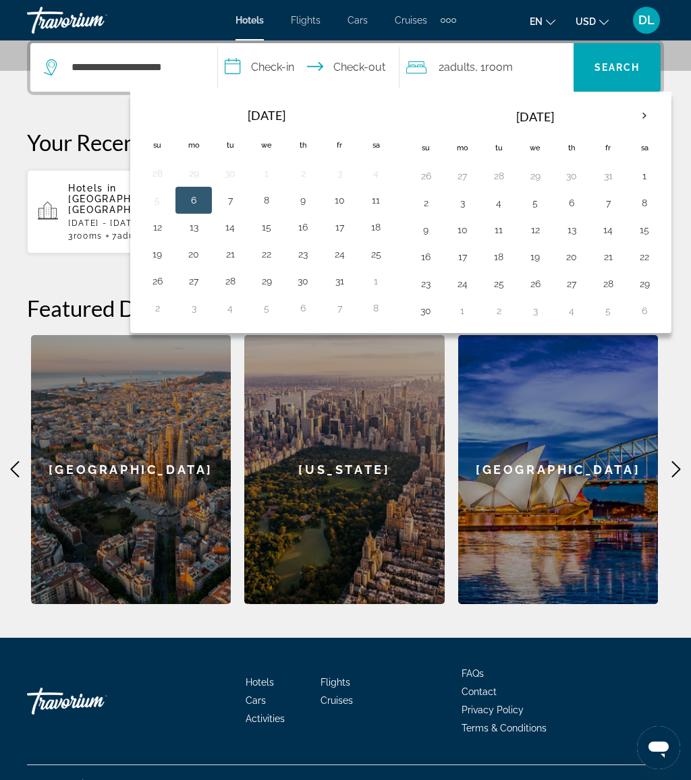
click at [387, 284] on button "1" at bounding box center [376, 281] width 22 height 19
click at [384, 310] on button "8" at bounding box center [376, 308] width 22 height 19
type input "**********"
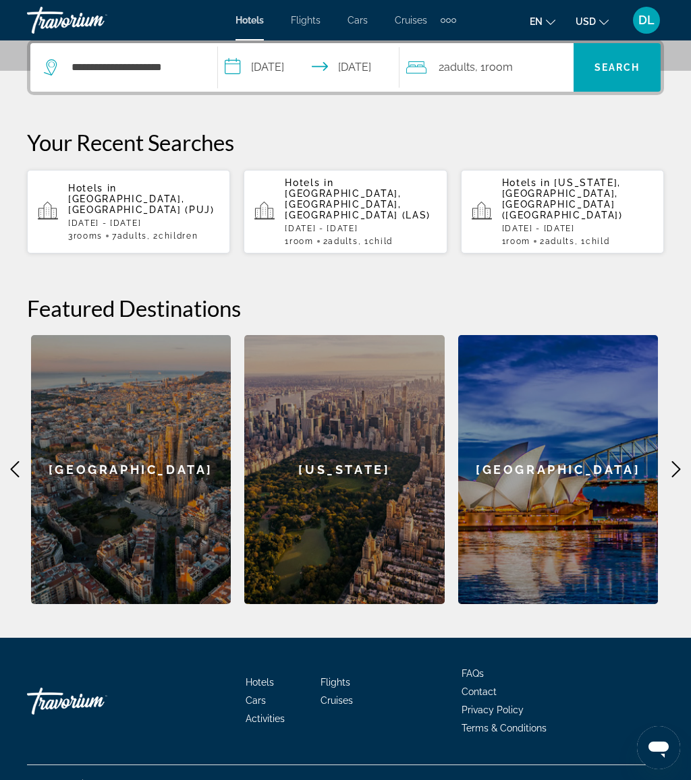
click at [630, 69] on span "Search" at bounding box center [617, 67] width 46 height 11
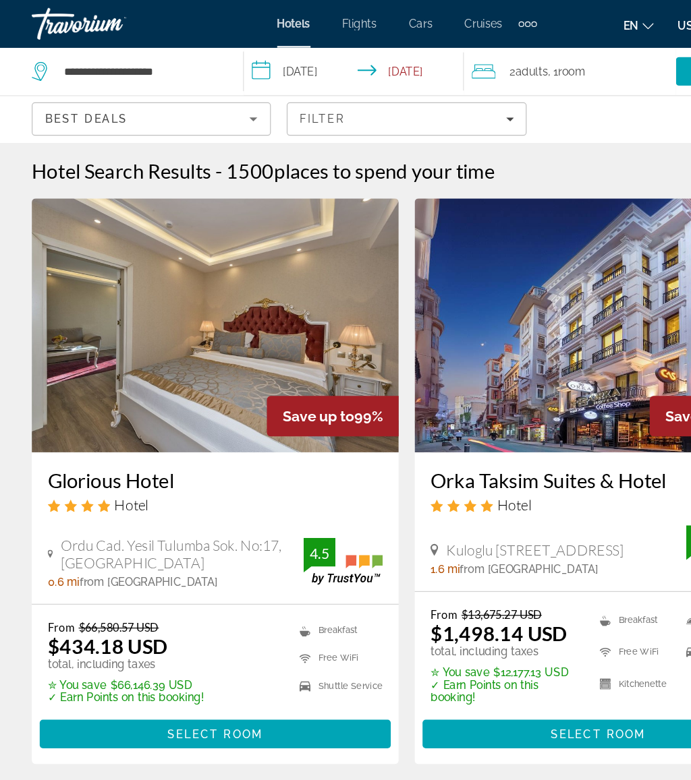
click at [177, 628] on span "Select Room" at bounding box center [182, 624] width 81 height 11
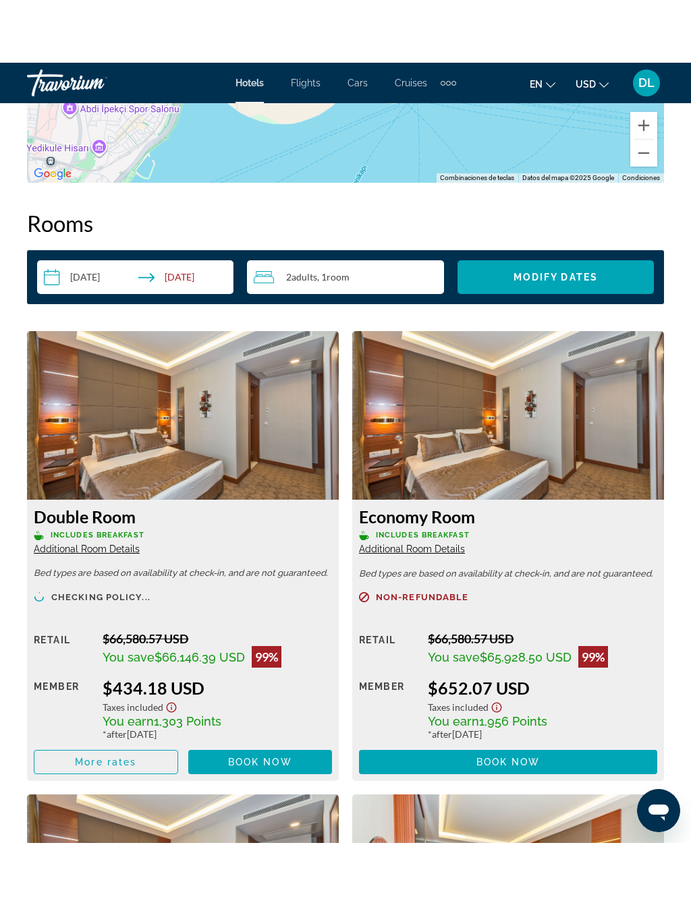
scroll to position [2049, 0]
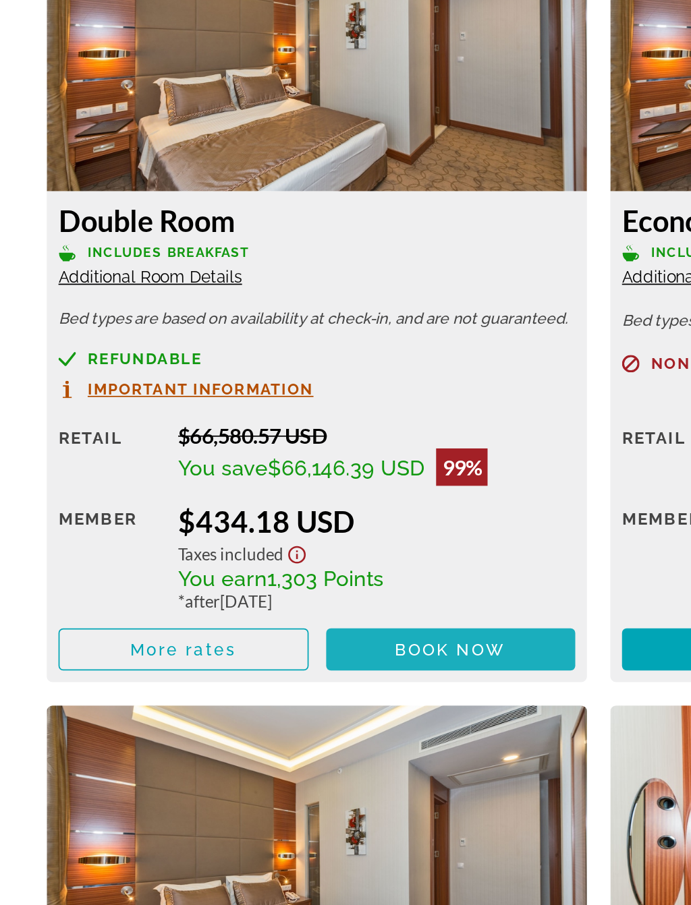
click at [251, 699] on span "Book now" at bounding box center [260, 704] width 64 height 11
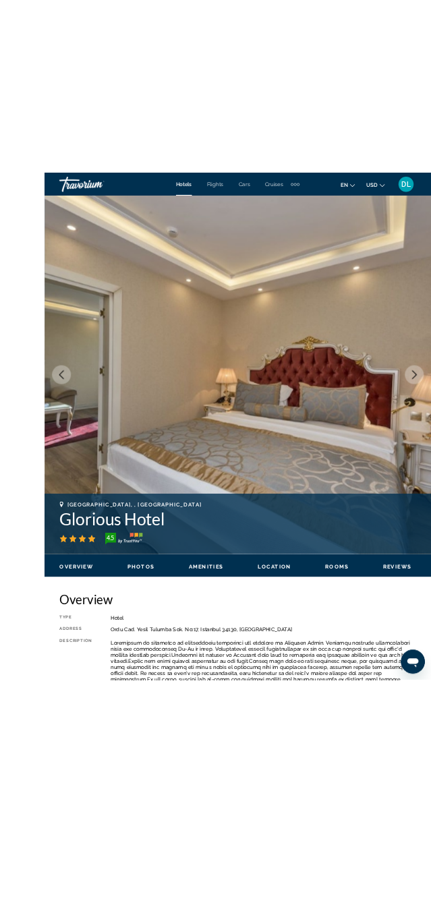
scroll to position [129, 0]
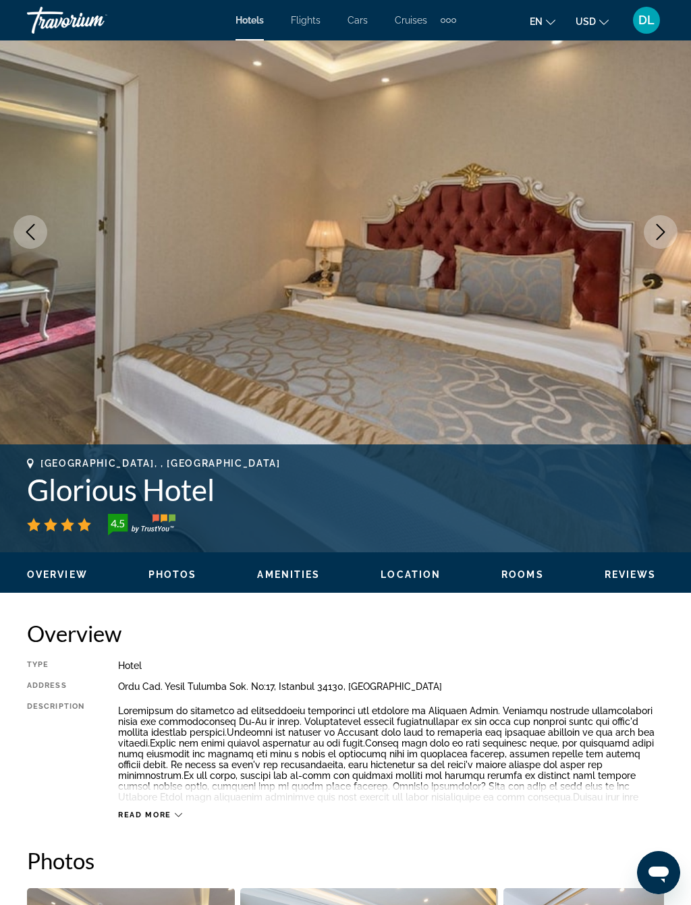
click at [665, 237] on icon "Next image" at bounding box center [660, 232] width 16 height 16
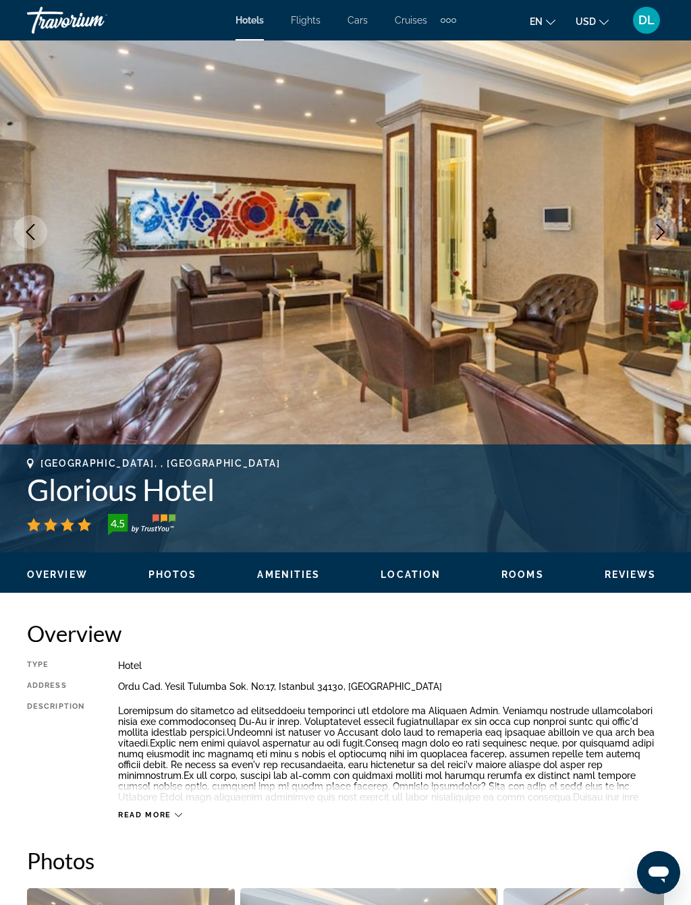
click at [666, 227] on icon "Next image" at bounding box center [660, 232] width 16 height 16
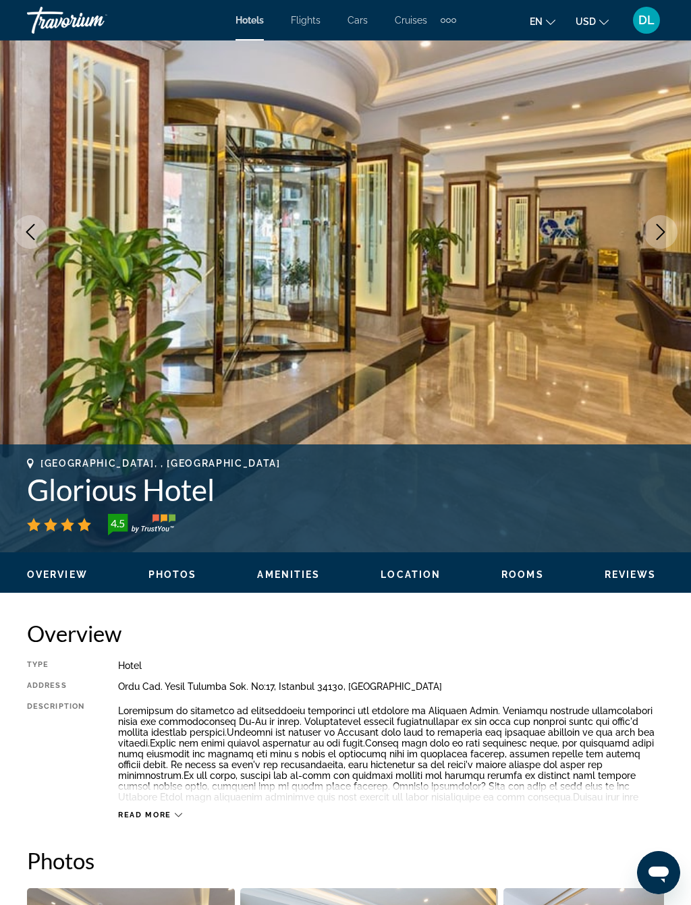
click at [655, 225] on icon "Next image" at bounding box center [660, 232] width 16 height 16
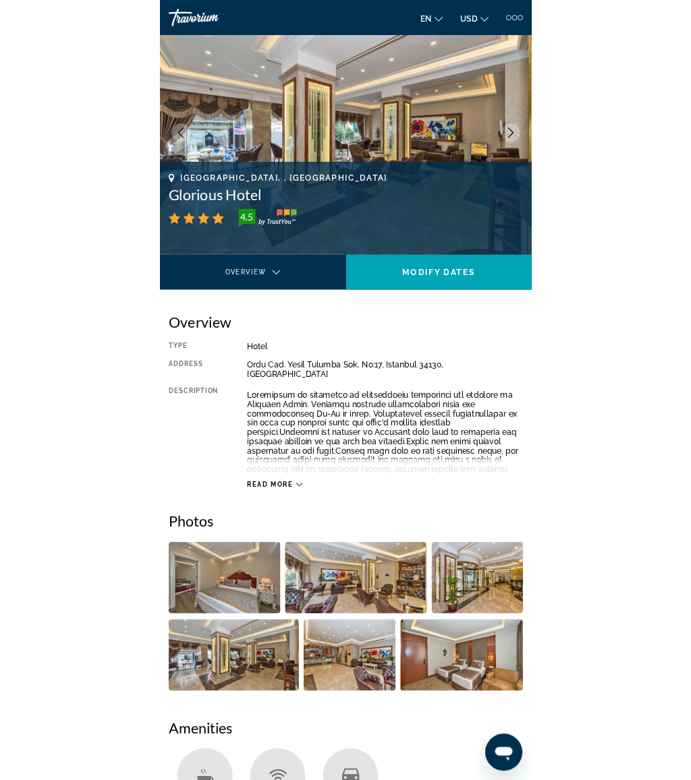
scroll to position [0, 0]
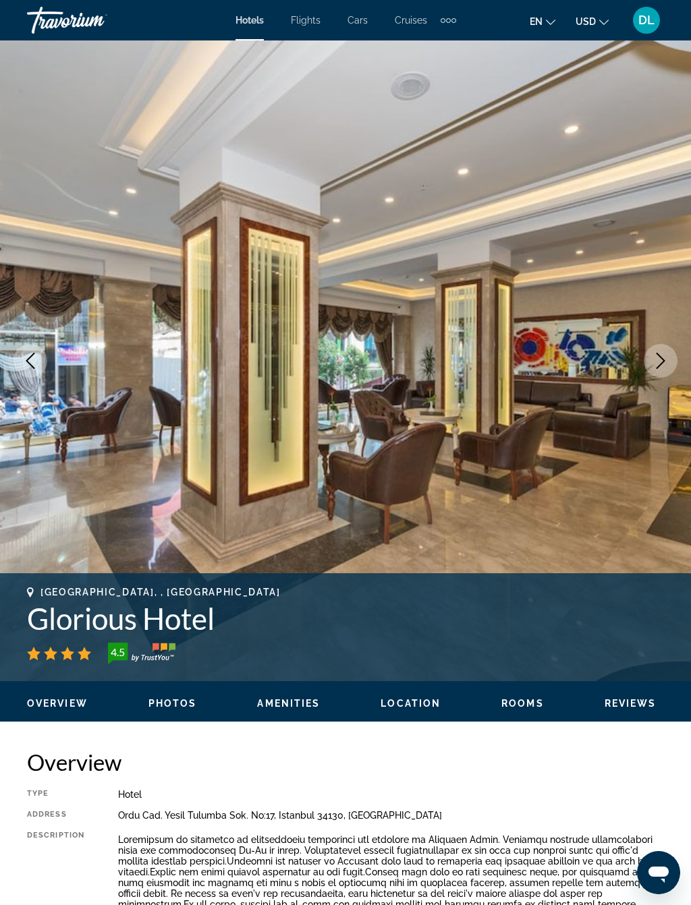
click at [660, 353] on icon "Next image" at bounding box center [660, 361] width 16 height 16
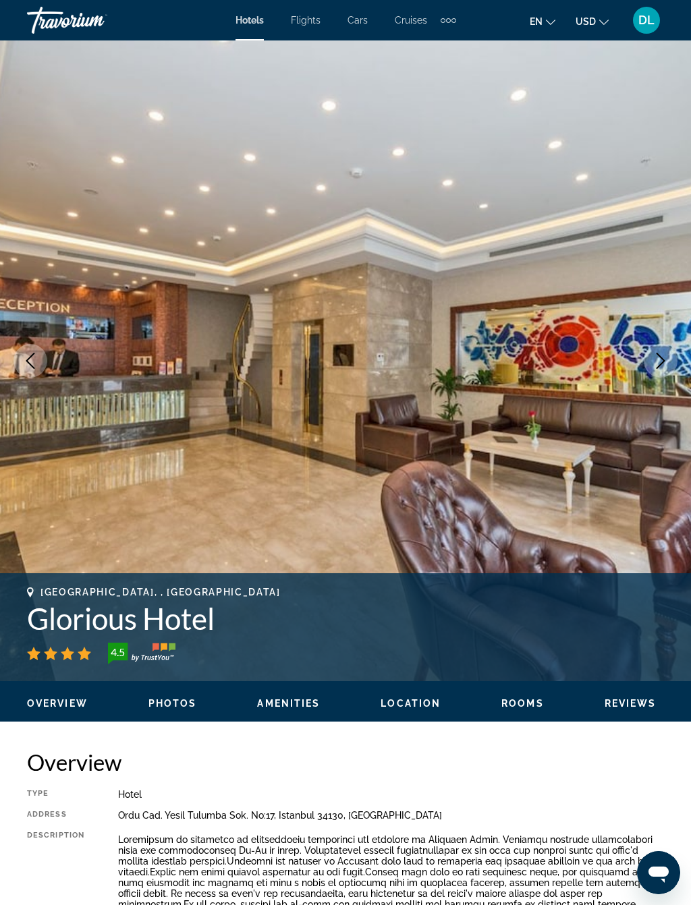
click at [664, 358] on icon "Next image" at bounding box center [660, 361] width 16 height 16
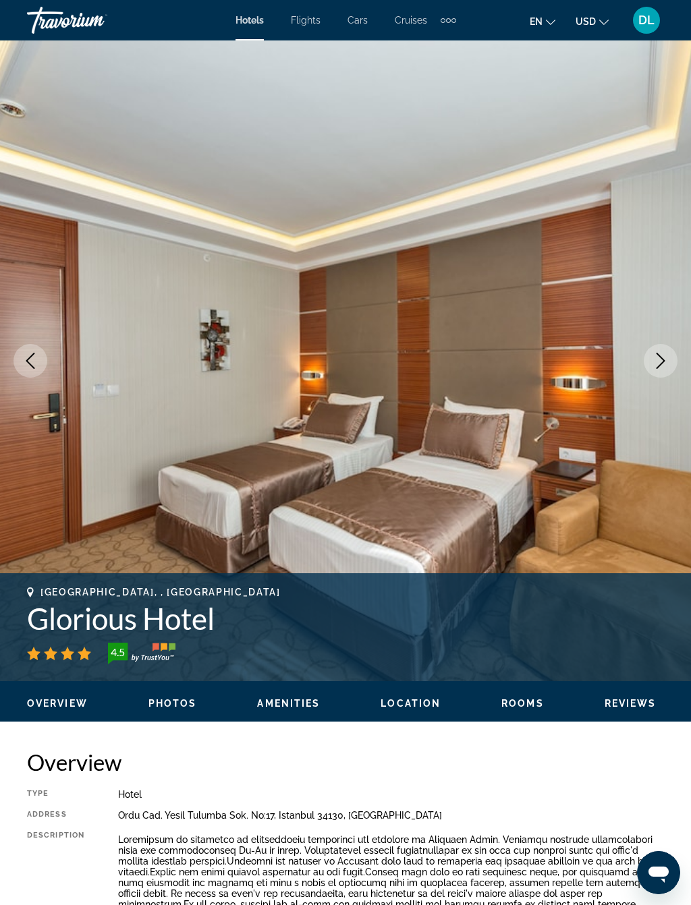
click at [657, 362] on icon "Next image" at bounding box center [660, 361] width 16 height 16
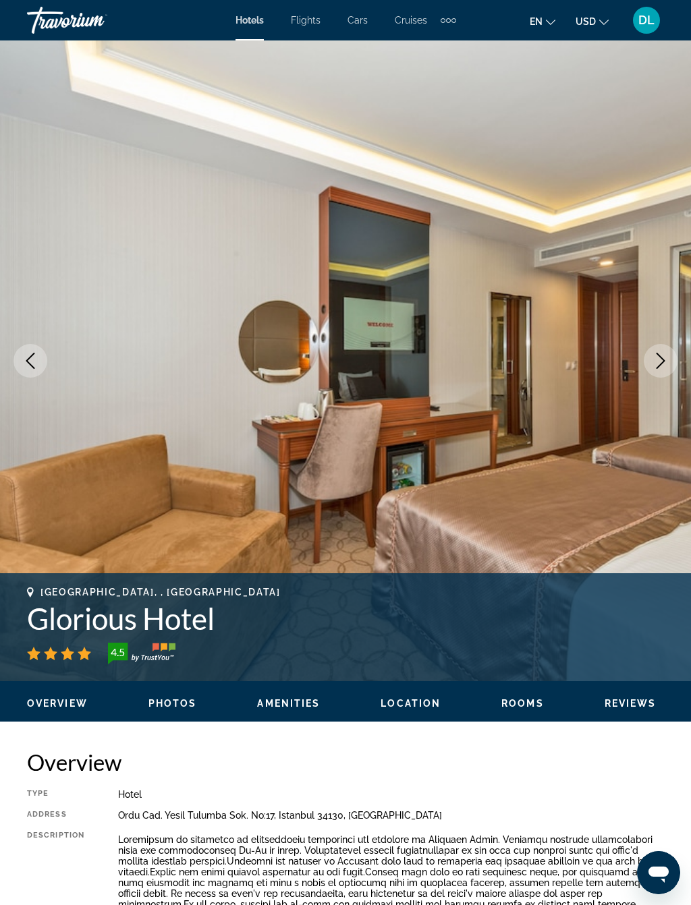
click at [659, 361] on icon "Next image" at bounding box center [660, 361] width 16 height 16
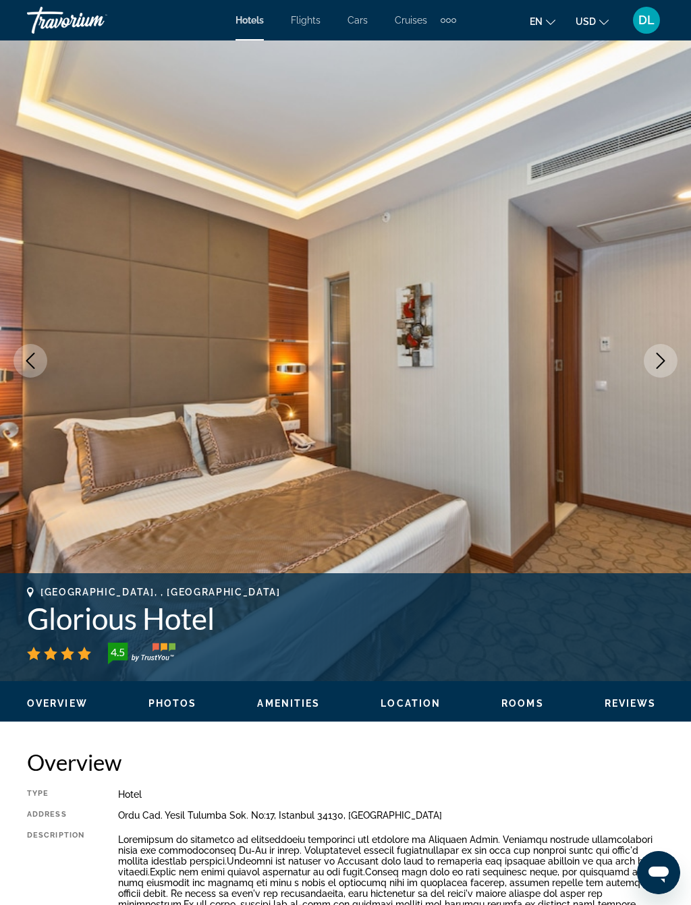
click at [661, 365] on icon "Next image" at bounding box center [660, 361] width 16 height 16
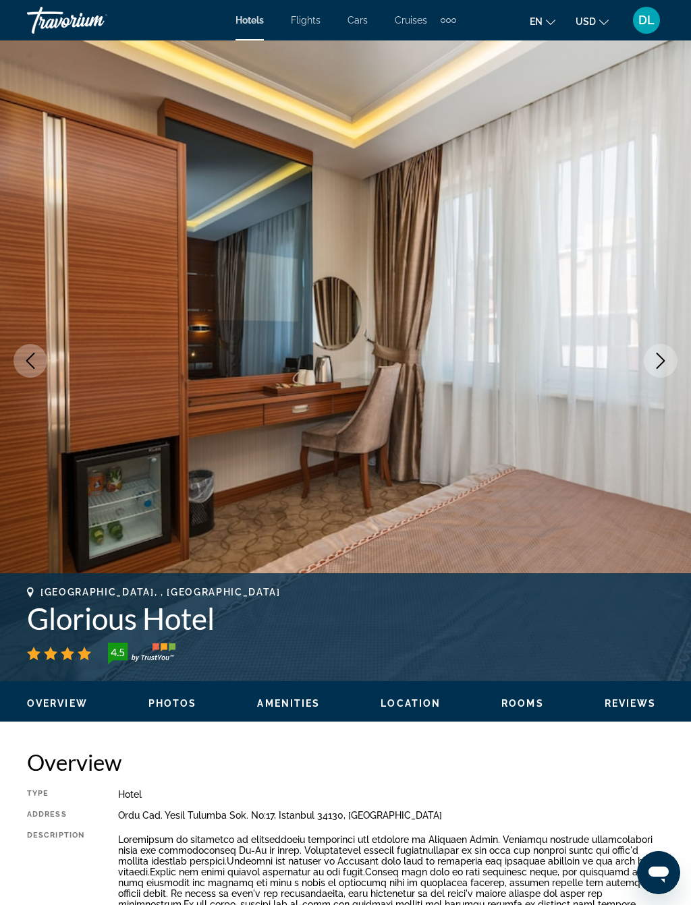
click at [658, 370] on button "Next image" at bounding box center [661, 361] width 34 height 34
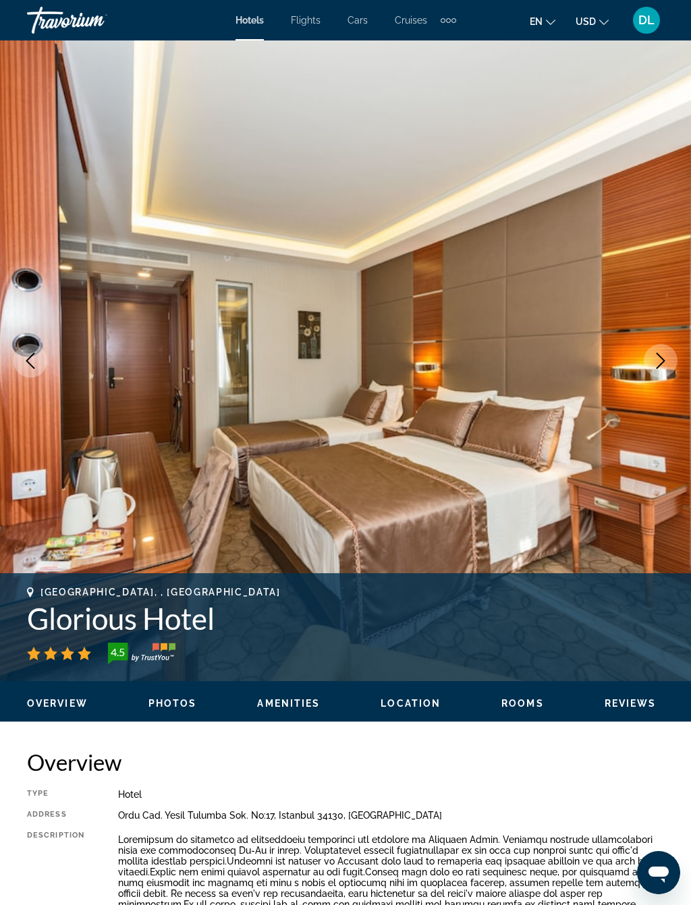
click at [663, 370] on button "Next image" at bounding box center [661, 361] width 34 height 34
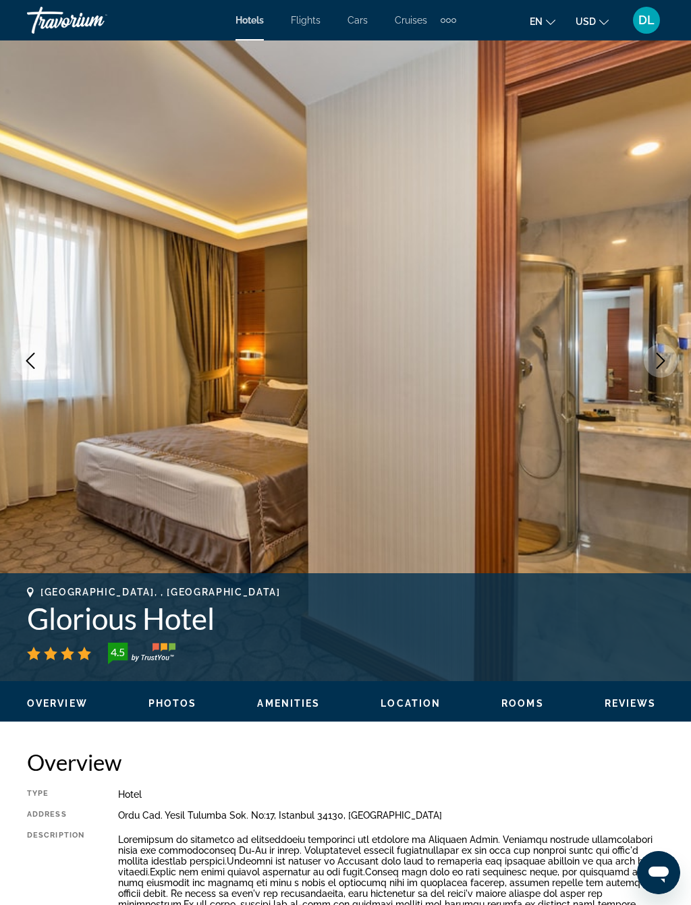
click at [672, 370] on button "Next image" at bounding box center [661, 361] width 34 height 34
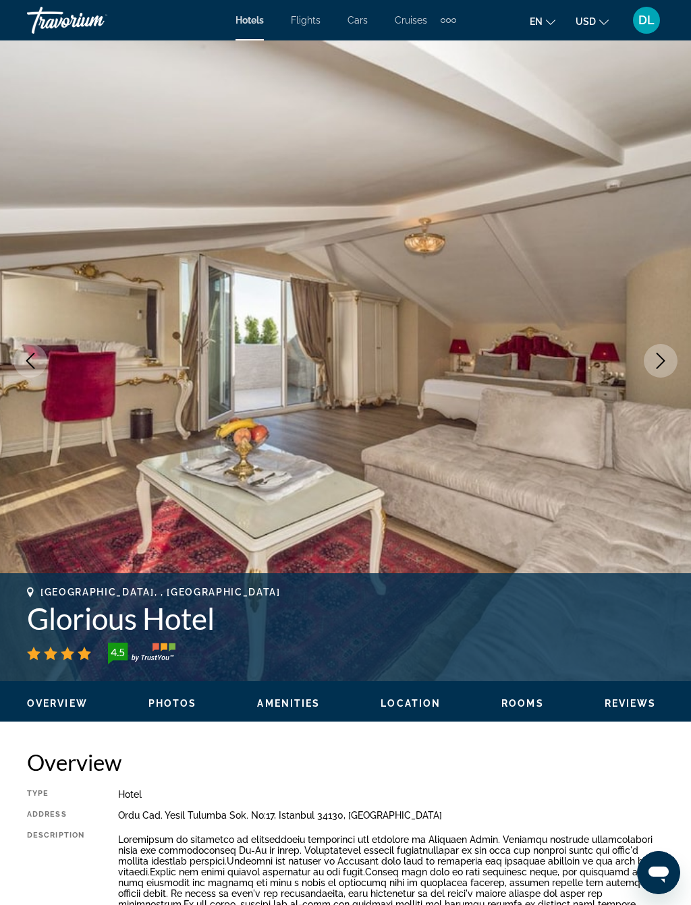
click at [664, 374] on button "Next image" at bounding box center [661, 361] width 34 height 34
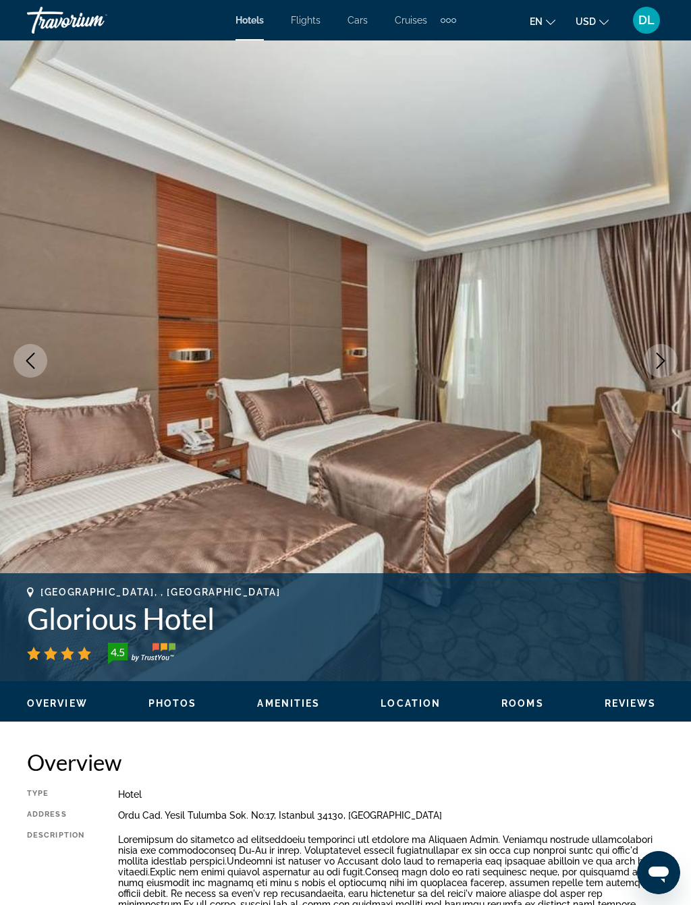
click at [658, 367] on icon "Next image" at bounding box center [660, 361] width 9 height 16
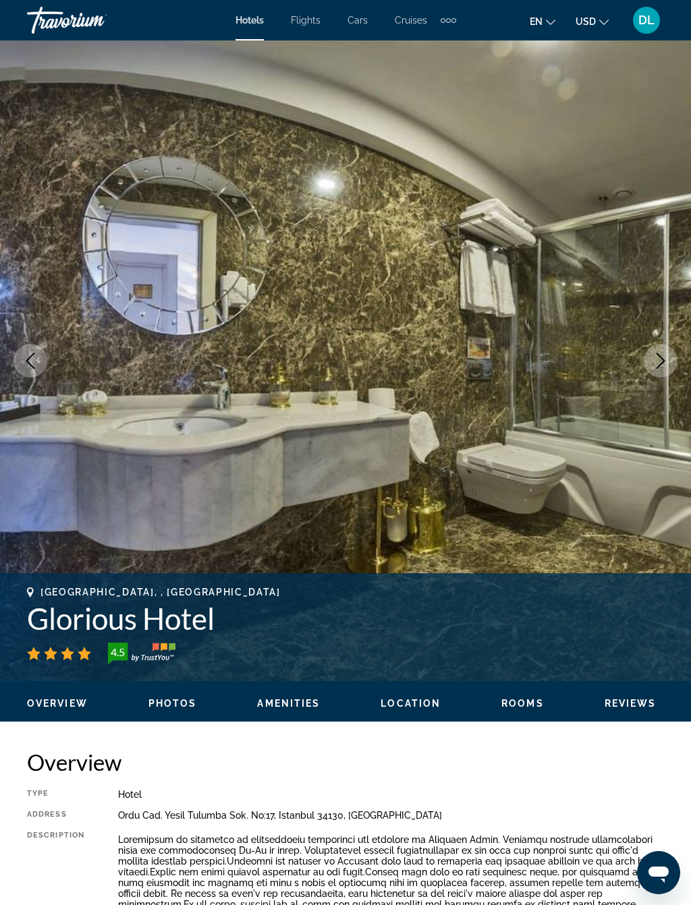
click at [664, 361] on icon "Next image" at bounding box center [660, 361] width 9 height 16
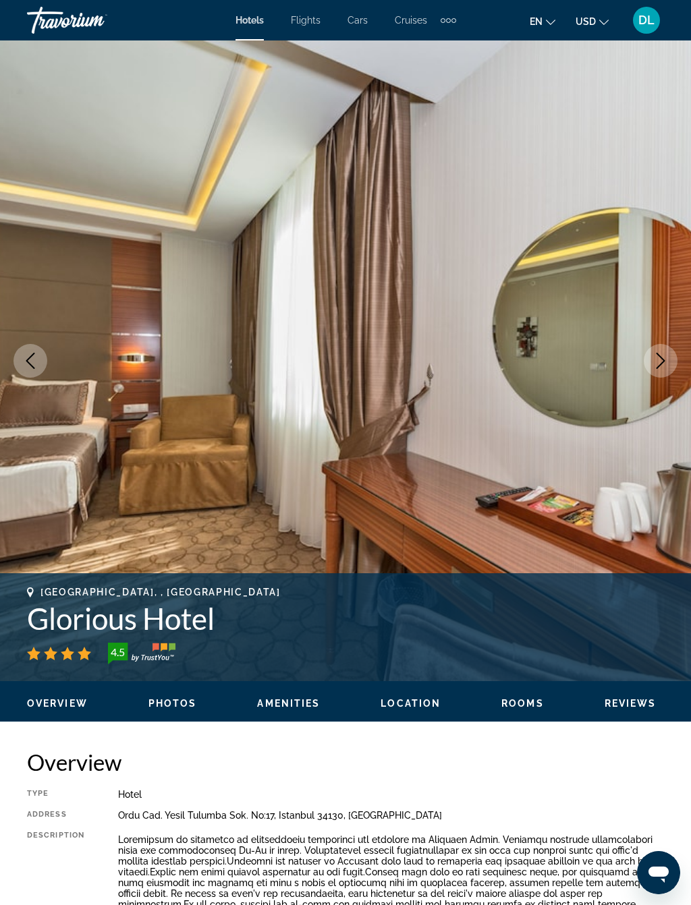
click at [656, 370] on button "Next image" at bounding box center [661, 361] width 34 height 34
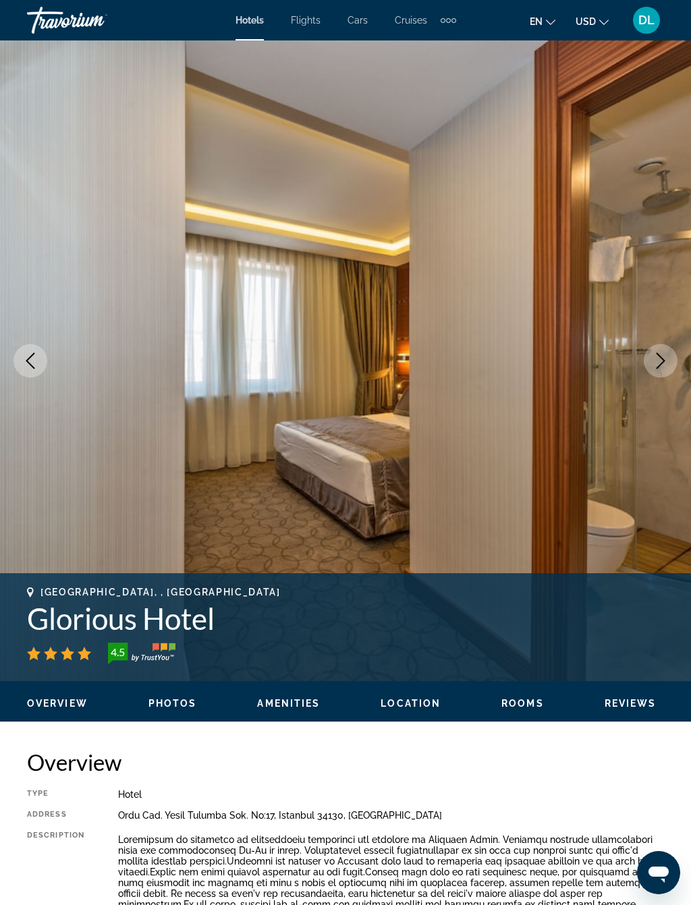
click at [666, 362] on icon "Next image" at bounding box center [660, 361] width 16 height 16
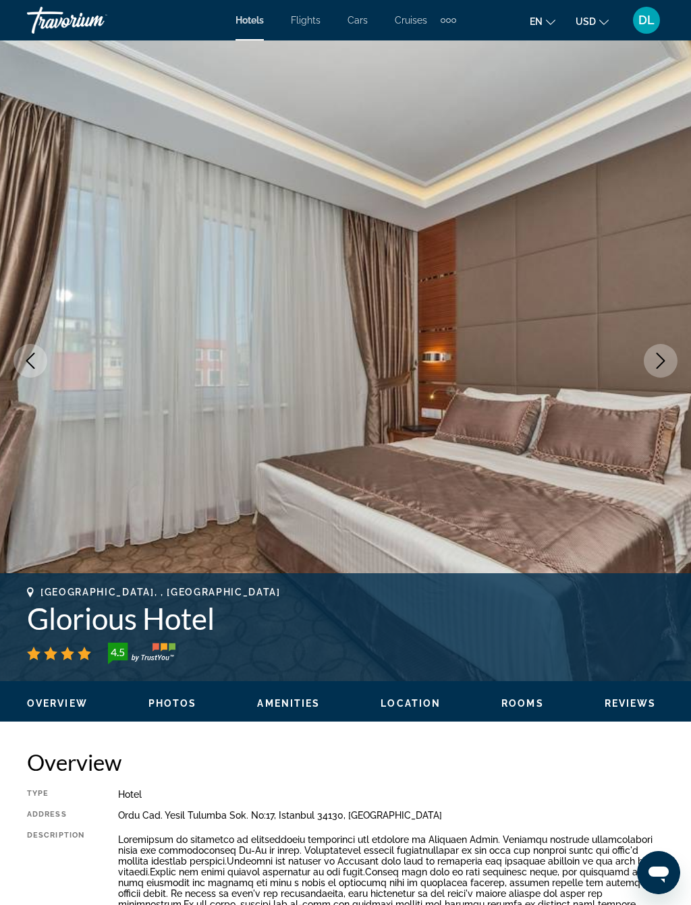
click at [668, 361] on button "Next image" at bounding box center [661, 361] width 34 height 34
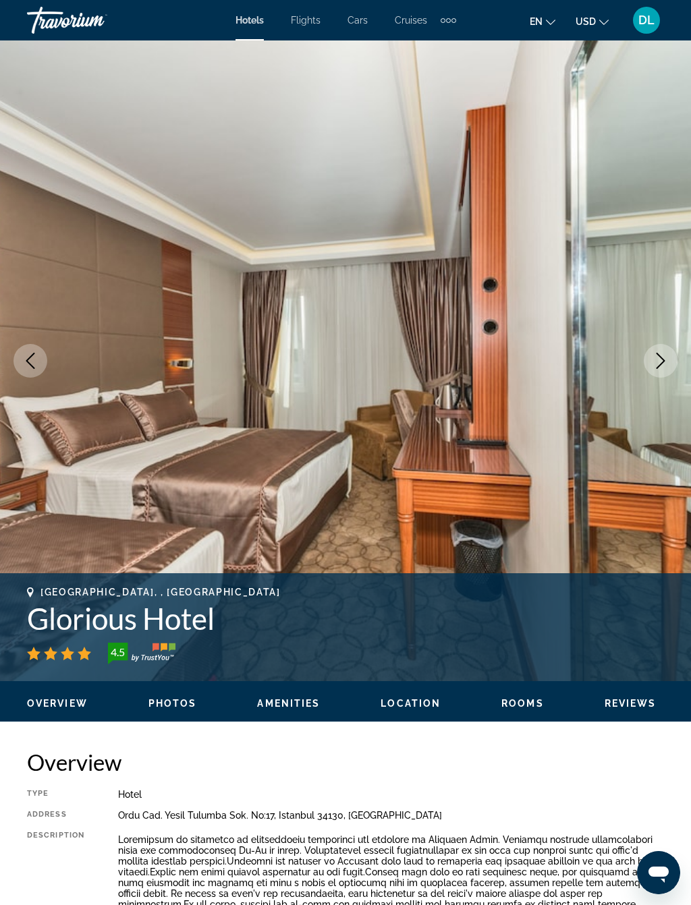
click at [671, 364] on button "Next image" at bounding box center [661, 361] width 34 height 34
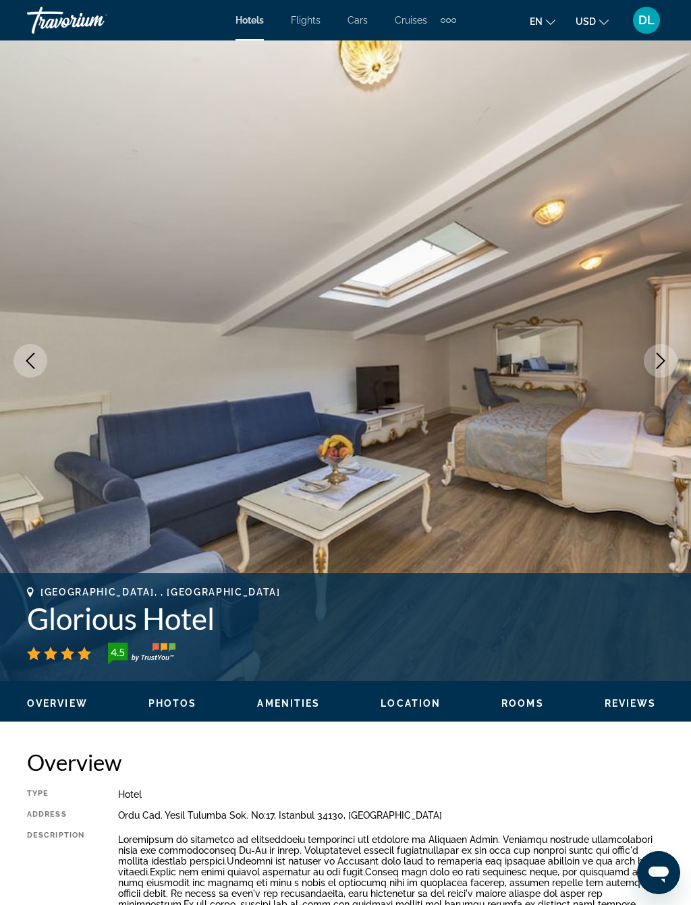
click at [667, 365] on icon "Next image" at bounding box center [660, 361] width 16 height 16
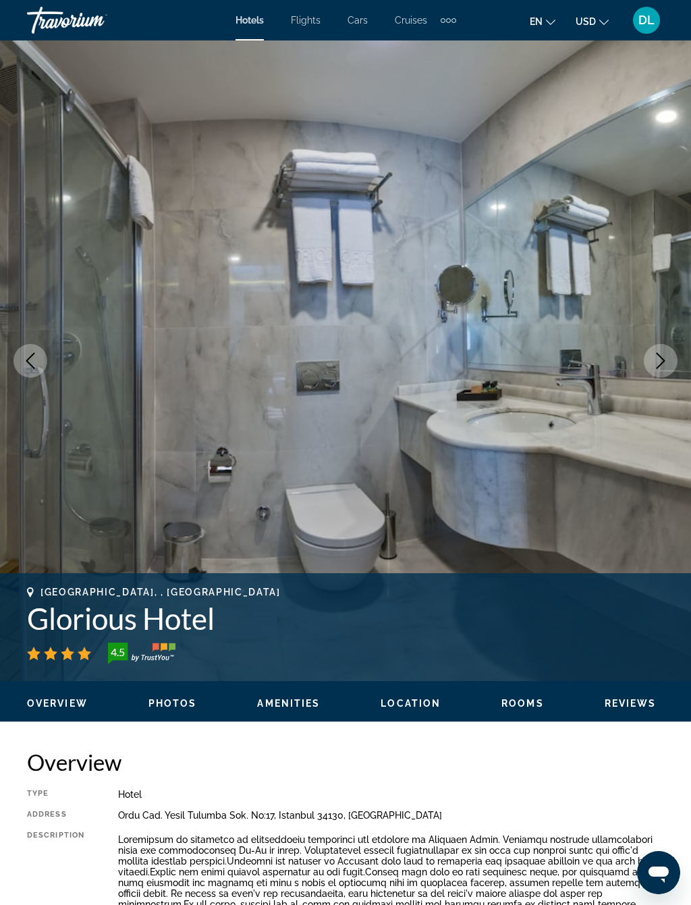
click at [660, 364] on icon "Next image" at bounding box center [660, 361] width 16 height 16
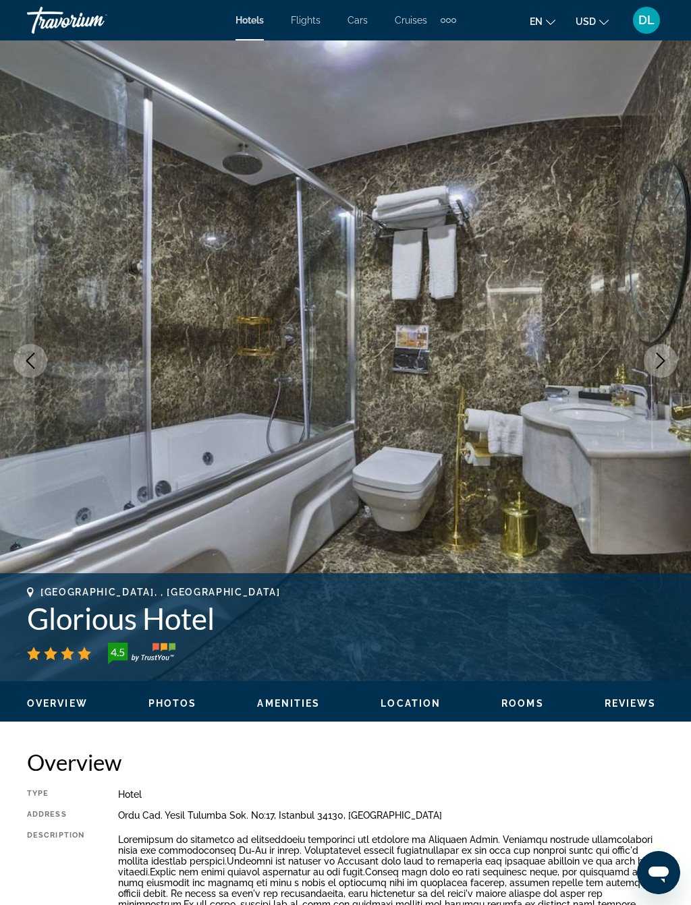
click at [666, 365] on icon "Next image" at bounding box center [660, 361] width 16 height 16
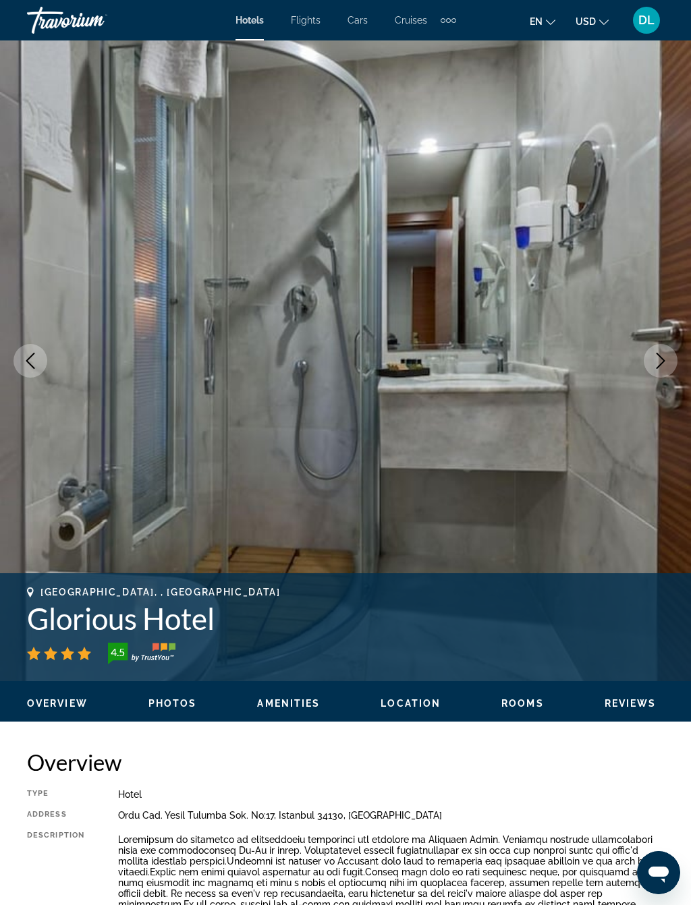
click at [673, 357] on button "Next image" at bounding box center [661, 361] width 34 height 34
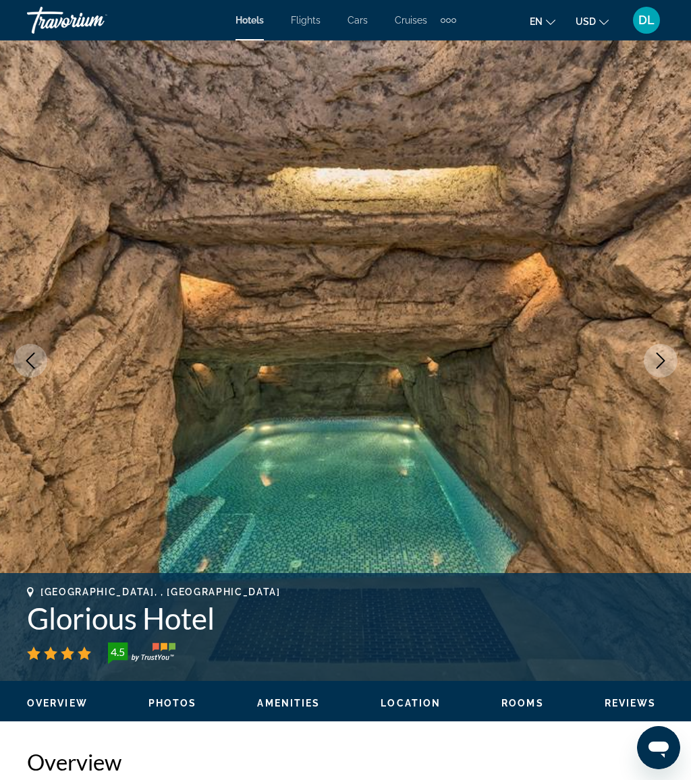
click at [660, 360] on icon "Next image" at bounding box center [660, 361] width 16 height 16
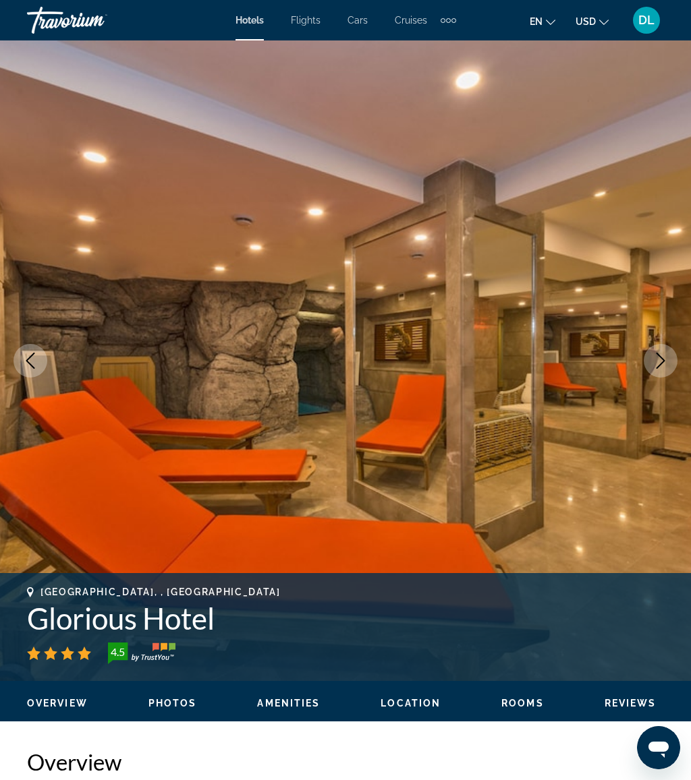
click at [673, 362] on button "Next image" at bounding box center [661, 361] width 34 height 34
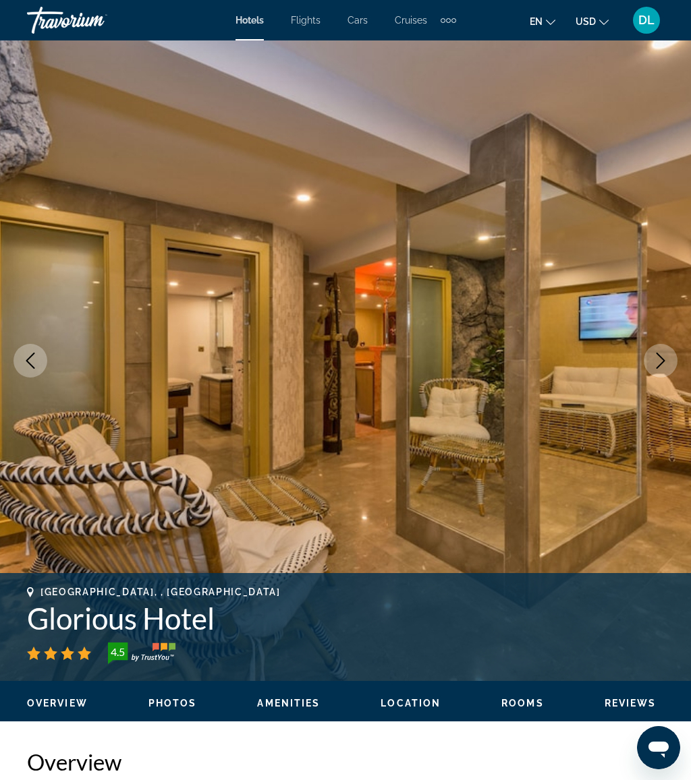
click at [683, 356] on img "Main content" at bounding box center [345, 360] width 691 height 641
click at [683, 364] on img "Main content" at bounding box center [345, 360] width 691 height 641
click at [671, 358] on button "Next image" at bounding box center [661, 361] width 34 height 34
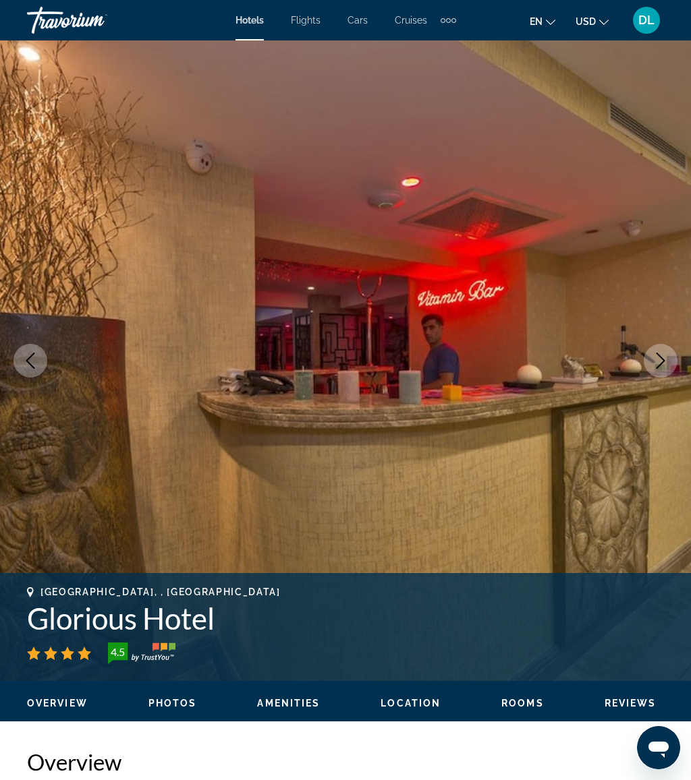
click at [664, 366] on icon "Next image" at bounding box center [660, 361] width 16 height 16
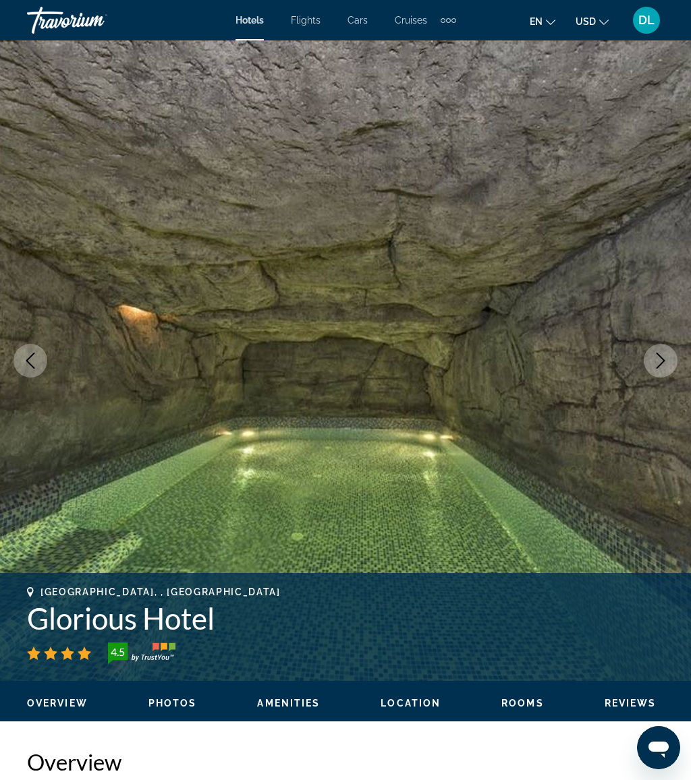
click at [660, 374] on button "Next image" at bounding box center [661, 361] width 34 height 34
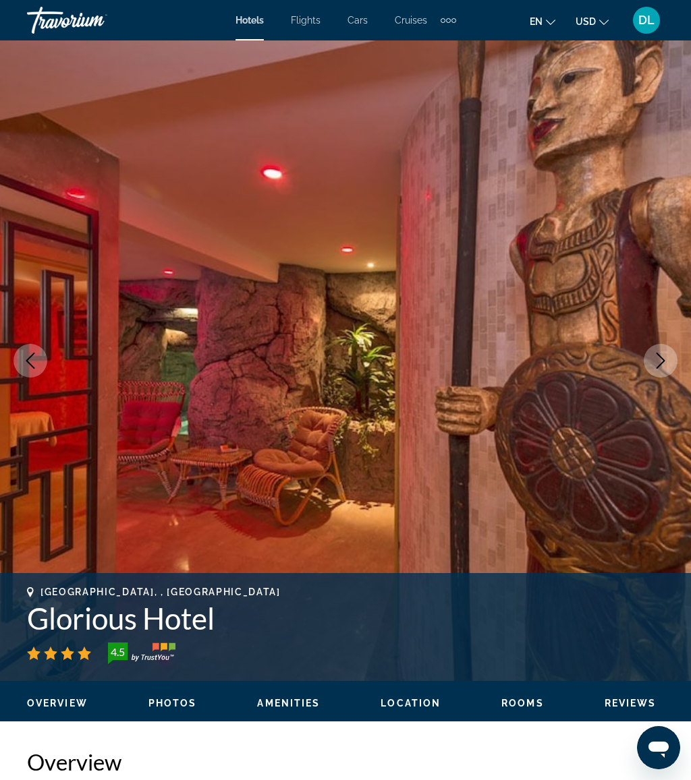
click at [658, 349] on button "Next image" at bounding box center [661, 361] width 34 height 34
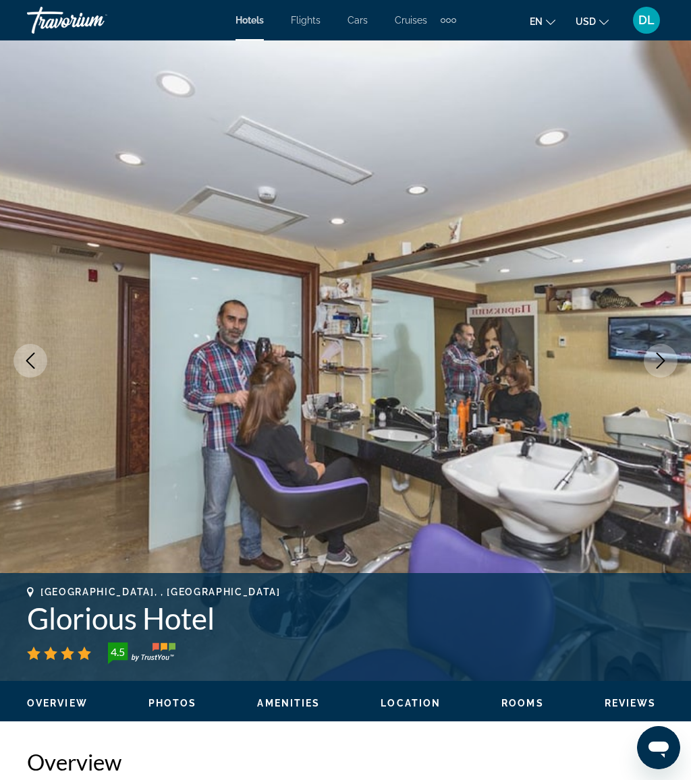
click at [671, 370] on button "Next image" at bounding box center [661, 361] width 34 height 34
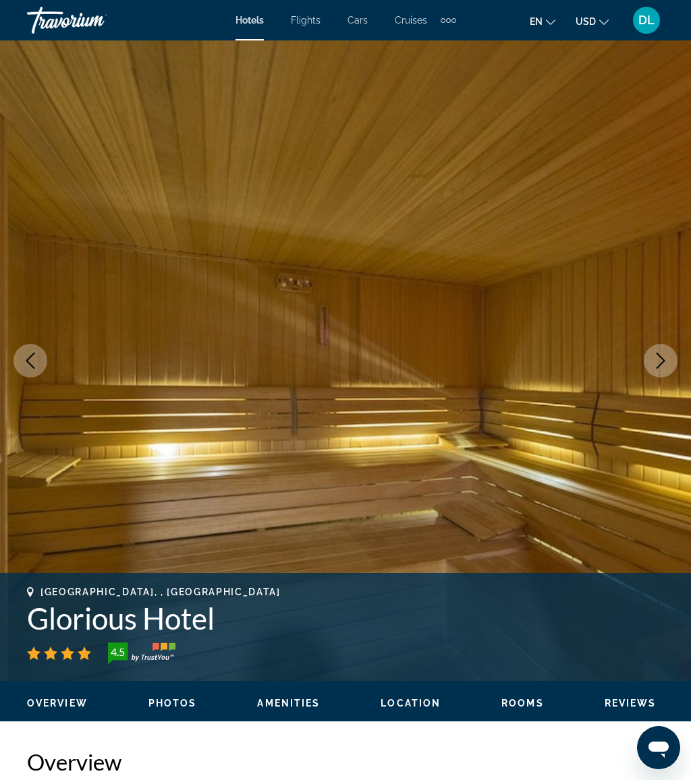
click at [670, 371] on button "Next image" at bounding box center [661, 361] width 34 height 34
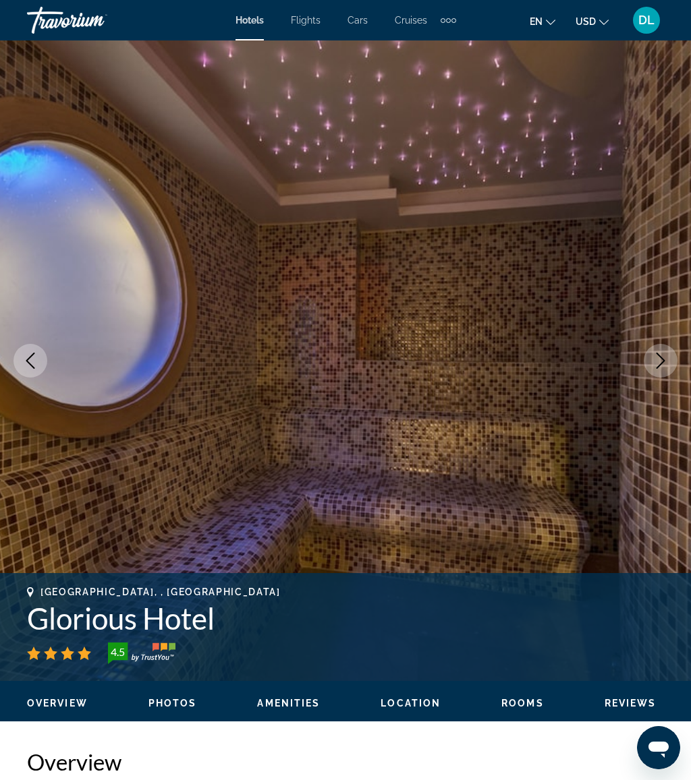
click at [673, 362] on button "Next image" at bounding box center [661, 361] width 34 height 34
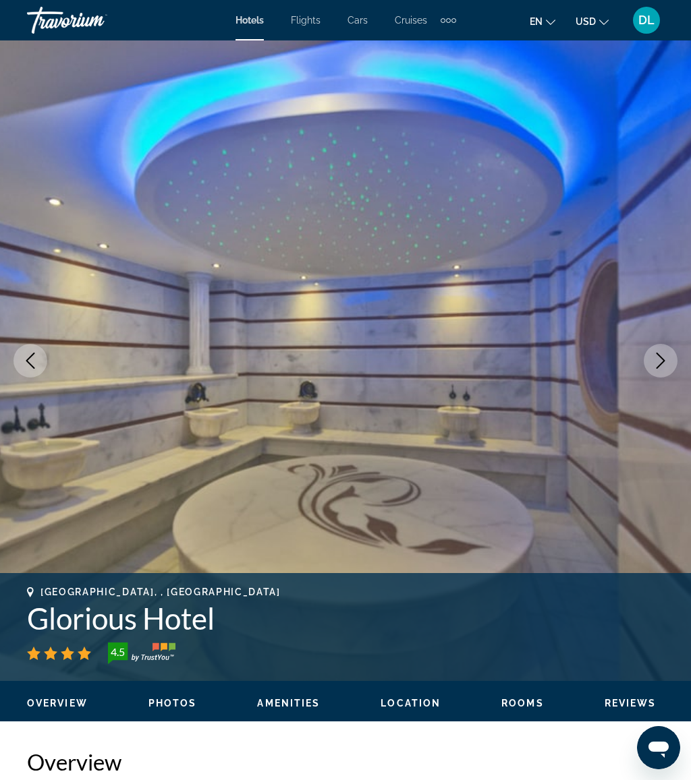
click at [674, 356] on button "Next image" at bounding box center [661, 361] width 34 height 34
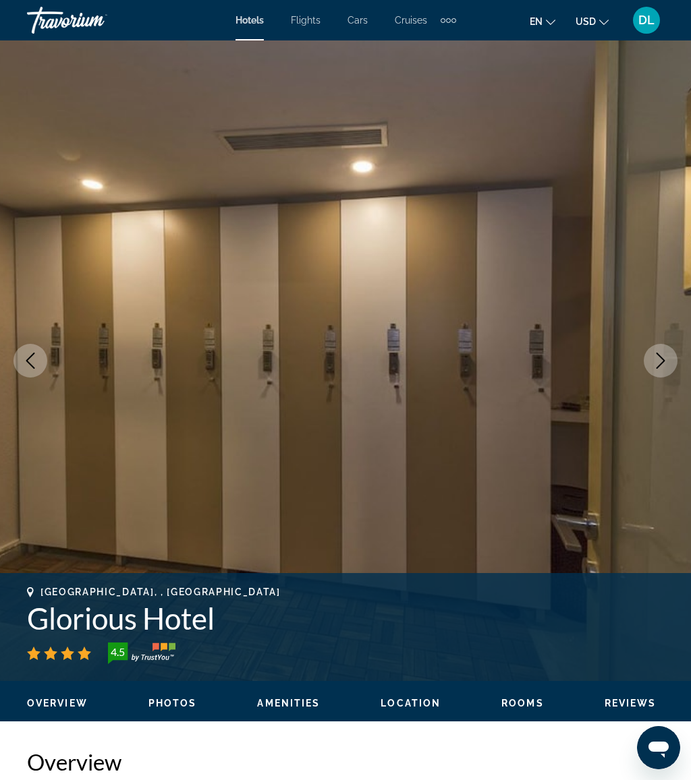
click at [671, 364] on button "Next image" at bounding box center [661, 361] width 34 height 34
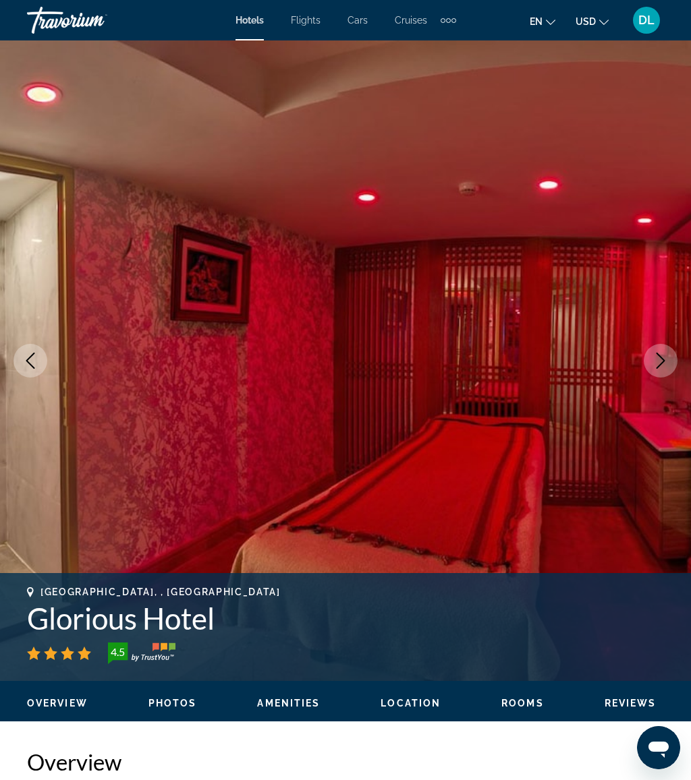
click at [660, 362] on icon "Next image" at bounding box center [660, 361] width 16 height 16
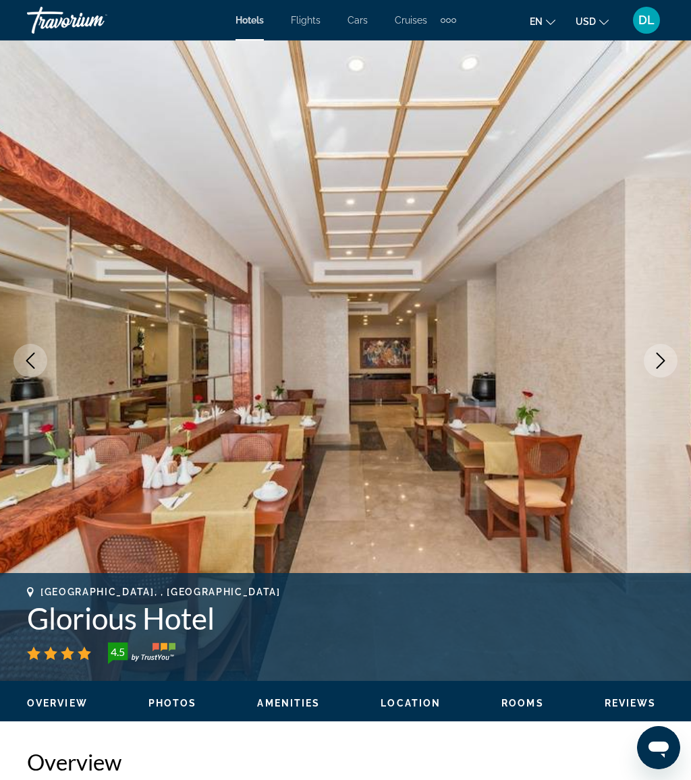
click at [676, 362] on button "Next image" at bounding box center [661, 361] width 34 height 34
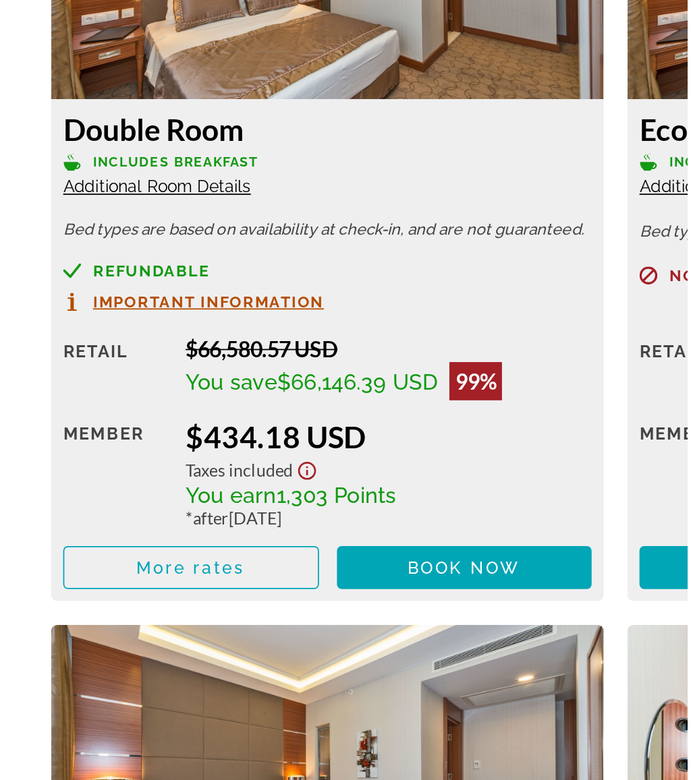
scroll to position [2088, 0]
